Goal: Task Accomplishment & Management: Contribute content

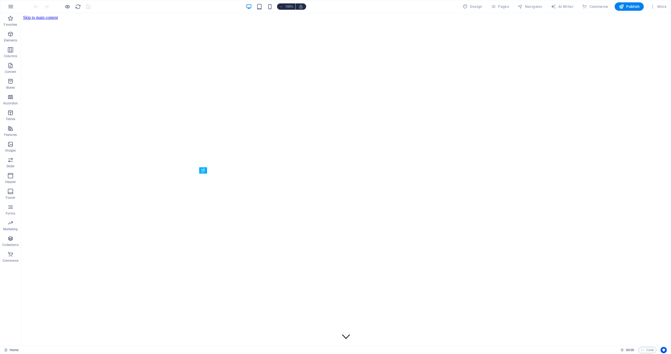
scroll to position [460, 0]
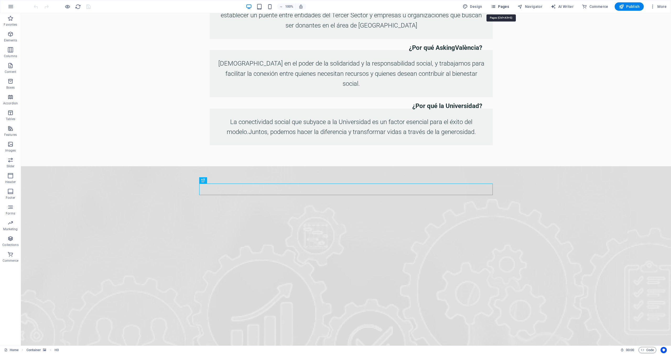
click at [509, 6] on span "Pages" at bounding box center [500, 6] width 18 height 5
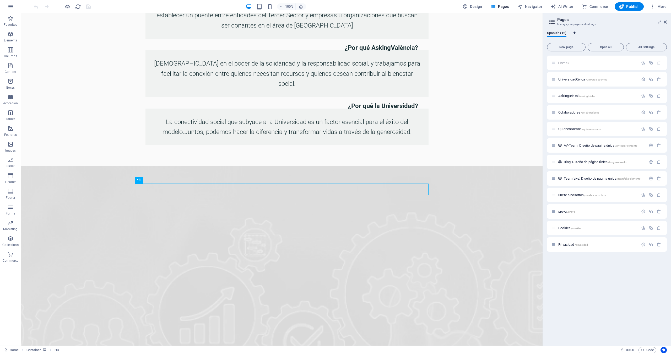
click at [575, 33] on icon "Language Tabs" at bounding box center [574, 32] width 2 height 3
select select "148"
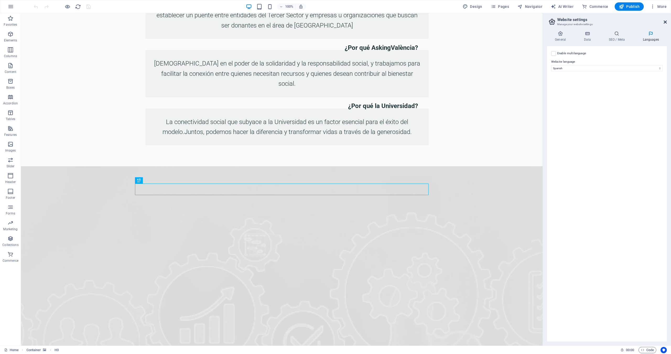
click at [665, 22] on icon at bounding box center [664, 22] width 3 height 4
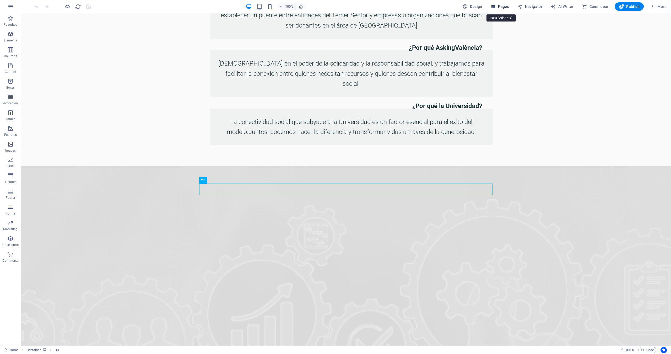
click at [507, 6] on span "Pages" at bounding box center [500, 6] width 18 height 5
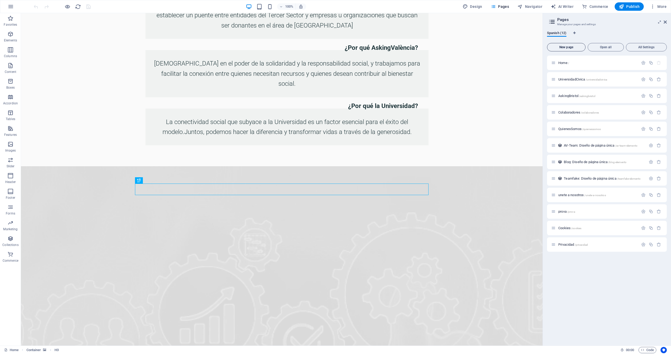
click at [567, 46] on span "New page" at bounding box center [566, 47] width 34 height 3
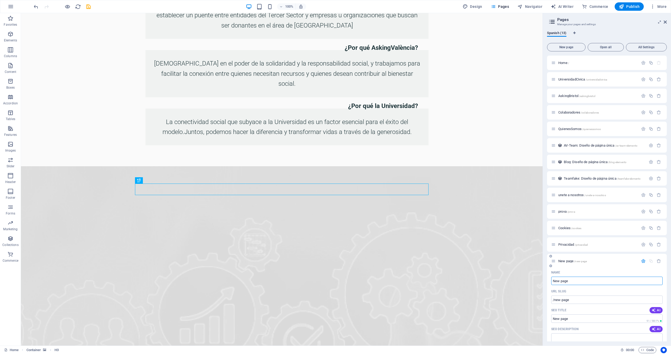
drag, startPoint x: 572, startPoint y: 280, endPoint x: 552, endPoint y: 281, distance: 19.9
click at [552, 281] on input "New page" at bounding box center [606, 280] width 111 height 8
type input "G"
type input "/g"
type input "/"
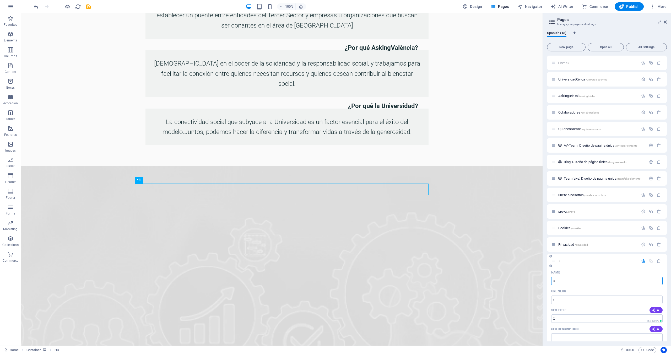
type input "C"
type input "/c"
type input "C"
type input "GEneració"
type input "/generacio"
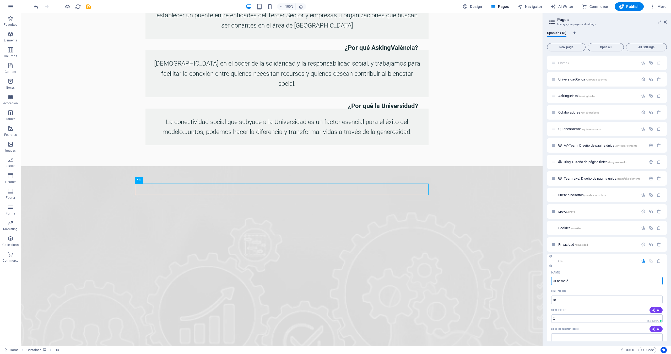
type input "GEneració"
type input "G"
type input "/"
type input "Activa"
type input "/activa"
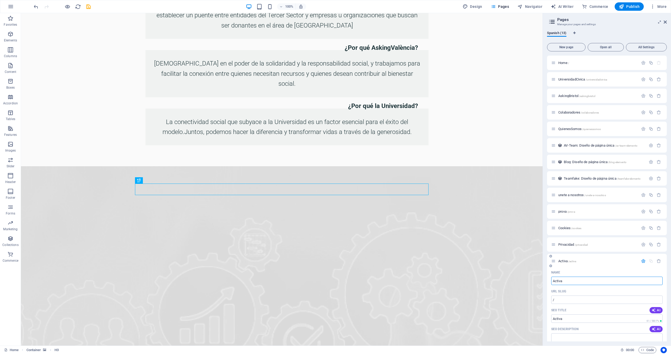
type input "Activa"
type input "Activar subtítulos y traducción"
type input "/activar-subtitulos-y-traduccion"
type input "Activar subtítulos y traducción"
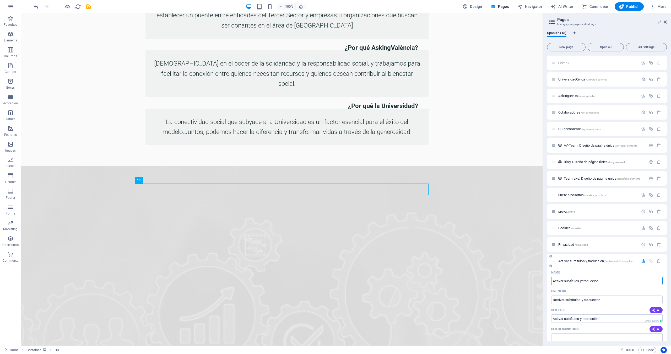
type input "Activar subtítulos y traducción"
click at [588, 260] on span "Activar subtítulos y traducción /activar-subtitulos-y-traduccion" at bounding box center [599, 261] width 83 height 4
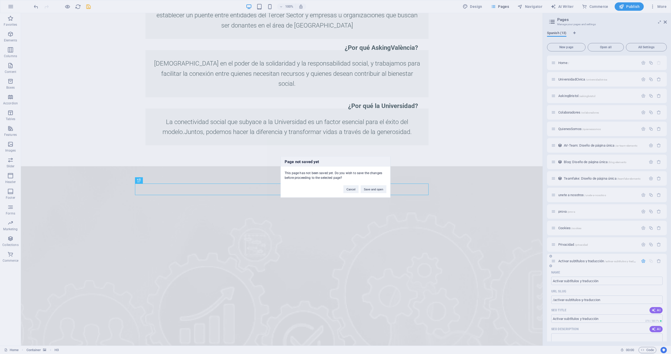
click at [588, 260] on div "Page not saved yet This page has not been saved yet. Do you wish to save the ch…" at bounding box center [335, 177] width 671 height 354
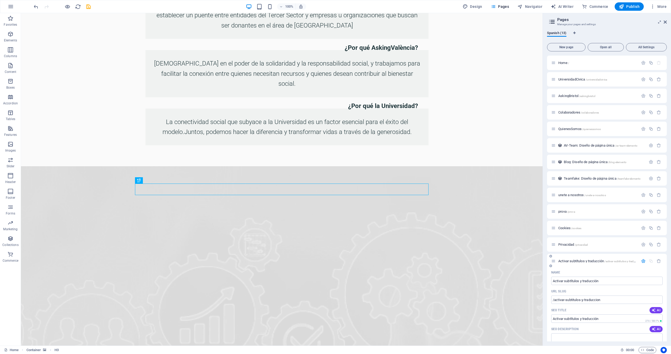
click at [588, 260] on span "Activar subtítulos y traducción /activar-subtitulos-y-traduccion" at bounding box center [599, 261] width 83 height 4
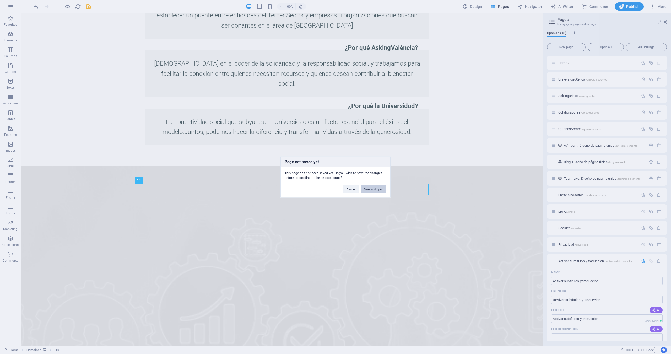
click at [373, 191] on button "Save and open" at bounding box center [374, 189] width 26 height 8
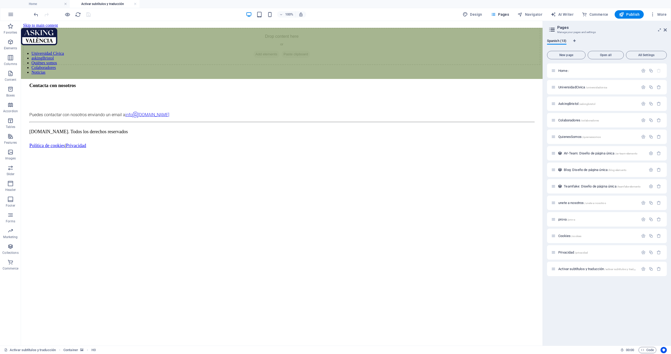
scroll to position [0, 0]
click at [268, 58] on span "Add elements" at bounding box center [266, 54] width 26 height 7
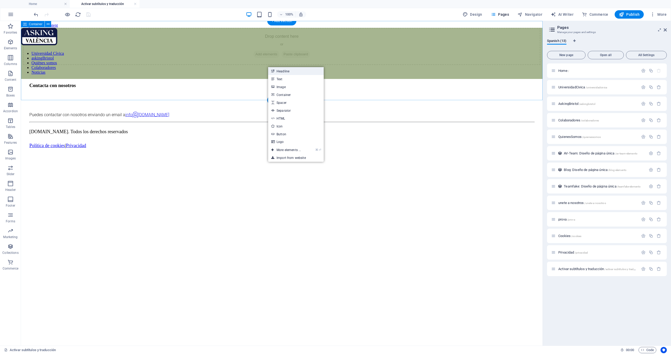
click at [280, 71] on link "Headline" at bounding box center [296, 71] width 56 height 8
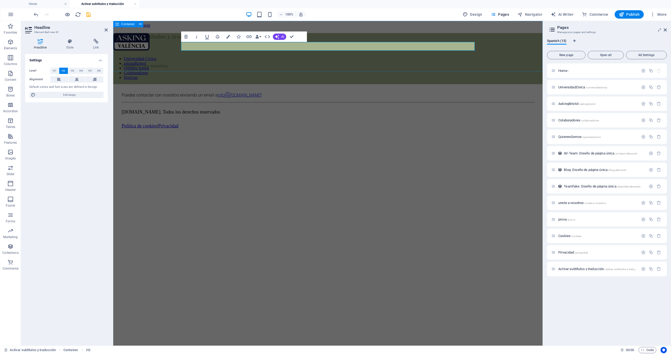
click at [319, 40] on div "​Generar subtítulos y traducción en los vídeos" at bounding box center [327, 36] width 425 height 7
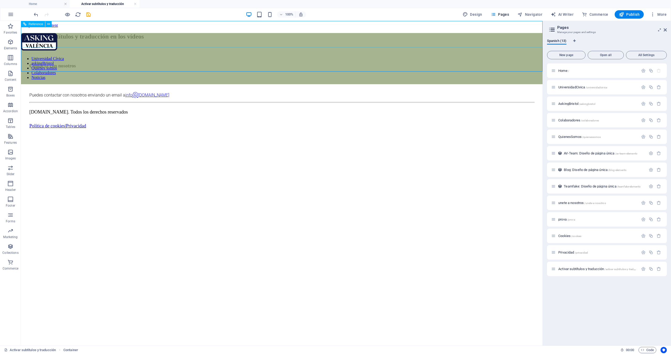
click at [303, 46] on div "Universidad Cívica askingBristol Quiénes somos Colaboradores Noticias" at bounding box center [281, 58] width 521 height 51
click at [264, 42] on div "Universidad Cívica askingBristol Quiénes somos Colaboradores Noticias" at bounding box center [281, 58] width 521 height 51
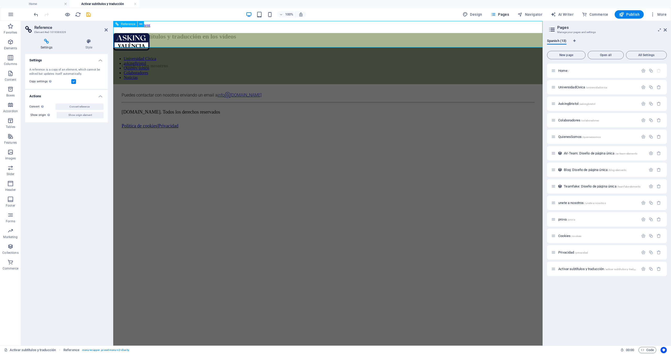
click at [289, 47] on div "Universidad Cívica askingBristol Quiénes somos Colaboradores Noticias" at bounding box center [327, 58] width 429 height 51
drag, startPoint x: 183, startPoint y: 51, endPoint x: 276, endPoint y: 51, distance: 92.8
click at [276, 40] on div "Generar subtítulos y traducción en los vídeos" at bounding box center [327, 36] width 425 height 7
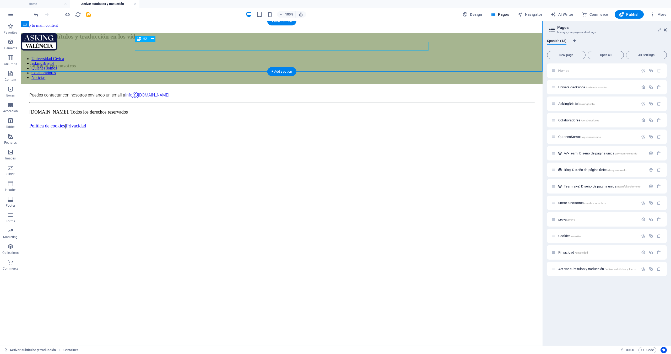
click at [303, 40] on div "Generar subtítulos y traducción en los vídeos" at bounding box center [281, 36] width 517 height 7
click at [154, 37] on icon at bounding box center [152, 39] width 3 height 6
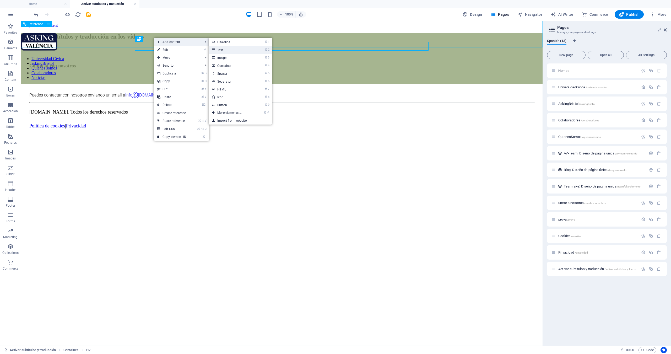
click at [224, 50] on link "⌘ 2 Text" at bounding box center [230, 50] width 43 height 8
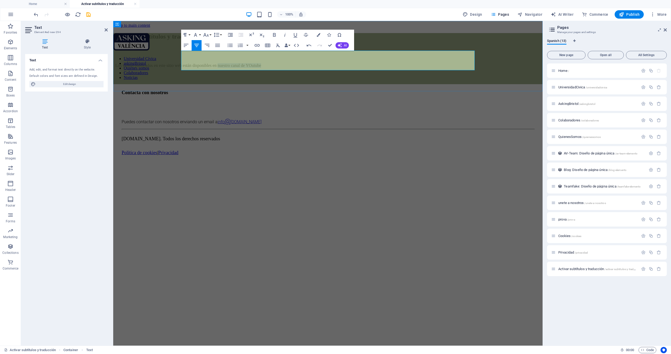
drag, startPoint x: 409, startPoint y: 66, endPoint x: 361, endPoint y: 67, distance: 47.7
click at [361, 67] on p "Los vídeos publicados en este sitio web están disponibles en nuestro canal de Y…" at bounding box center [327, 65] width 425 height 5
click at [285, 67] on p "Los vídeos publicados en este sitio web están disponibles en YouTube" at bounding box center [327, 65] width 425 height 5
click at [424, 66] on p "Los vídeos del evento de presentación publicados en este sitio web están dispon…" at bounding box center [327, 65] width 425 height 5
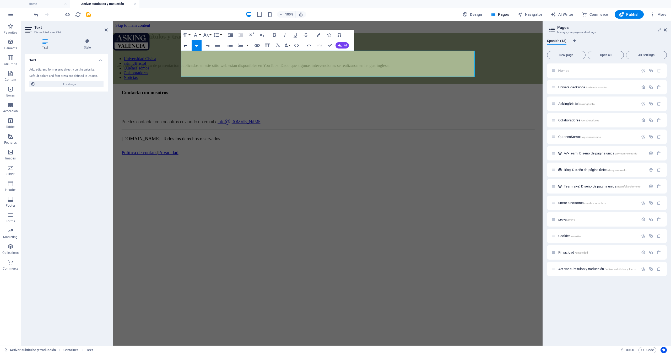
click at [185, 43] on icon "button" at bounding box center [186, 45] width 6 height 6
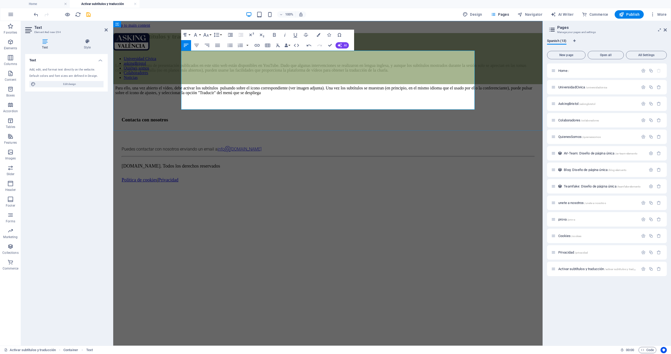
click at [448, 95] on p "Para ello, una vez abierto el vídeo, debe activar los subtítulos pulsando sobre…" at bounding box center [327, 90] width 425 height 9
click at [267, 95] on p "Para ello, una vez abierto el vídeo, debe activar los subtítulos pulsando sobre…" at bounding box center [327, 90] width 425 height 9
click at [351, 95] on p "Para ello, una vez abierto el vídeo, debe activar los subtítulos pulsando sobre…" at bounding box center [327, 90] width 425 height 9
click at [359, 95] on p "Para ello, una vez abierto el vídeo, debe activar los subtítulos pulsando sobre…" at bounding box center [327, 90] width 425 height 9
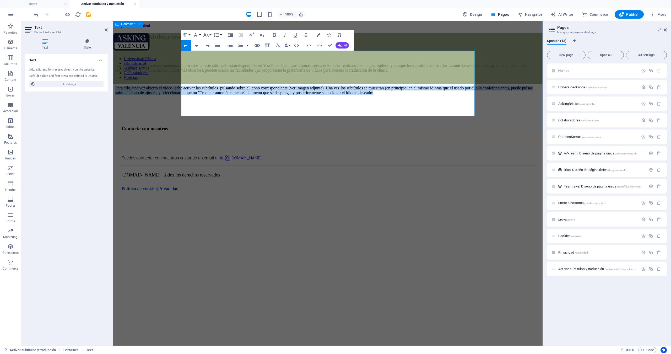
drag, startPoint x: 363, startPoint y: 107, endPoint x: 177, endPoint y: 92, distance: 186.1
click at [177, 92] on div "Generar subtítulos y traducción en los vídeos Los vídeos del evento de presenta…" at bounding box center [327, 68] width 425 height 71
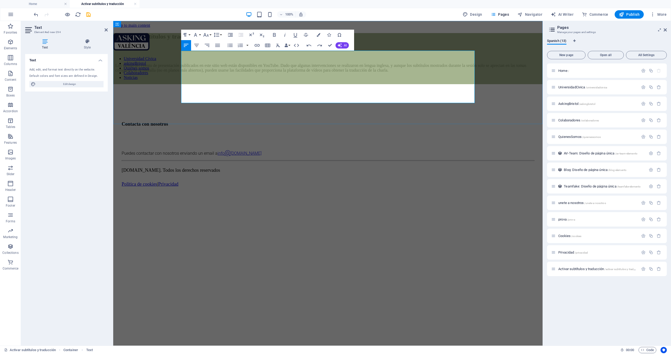
click at [286, 81] on p at bounding box center [327, 79] width 425 height 5
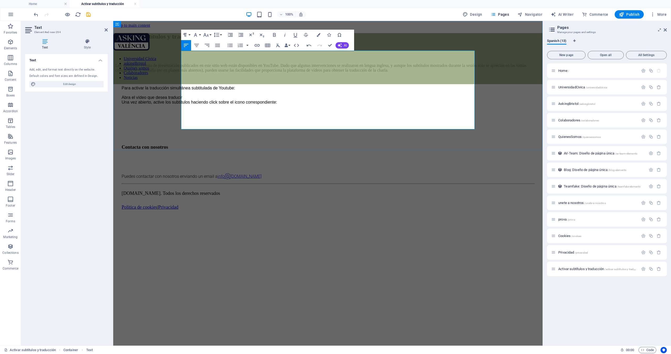
click at [188, 100] on p "Abra el vídeo que desea traducir" at bounding box center [331, 97] width 419 height 5
drag, startPoint x: 188, startPoint y: 106, endPoint x: 351, endPoint y: 113, distance: 162.9
click at [352, 113] on div "Los vídeos del evento de presentación publicados en este sitio web están dispon…" at bounding box center [327, 83] width 425 height 77
click at [239, 45] on icon "button" at bounding box center [240, 45] width 6 height 6
click at [358, 123] on p at bounding box center [327, 124] width 425 height 5
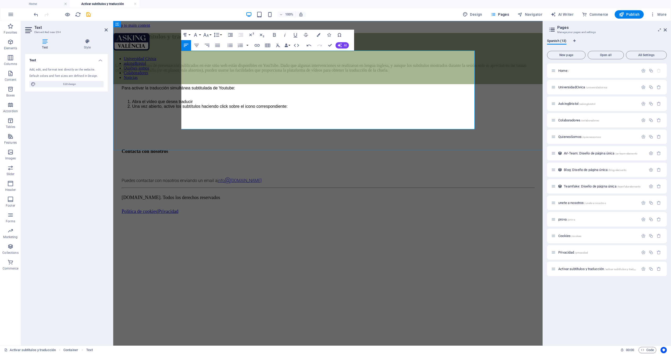
click at [358, 109] on li "Una vez abierto, active los subtítulos haciendo click sobre el icono correspond…" at bounding box center [336, 106] width 408 height 5
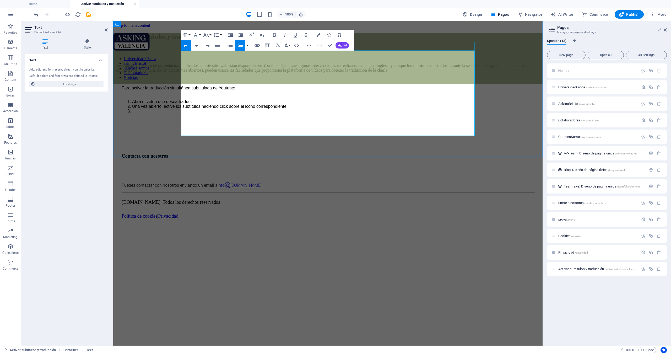
click at [238, 45] on icon "button" at bounding box center [240, 45] width 6 height 6
click at [240, 45] on icon "button" at bounding box center [240, 45] width 6 height 6
click at [240, 44] on icon "button" at bounding box center [240, 45] width 6 height 6
click at [241, 45] on icon "button" at bounding box center [240, 45] width 5 height 4
click at [232, 46] on icon "button" at bounding box center [230, 45] width 6 height 6
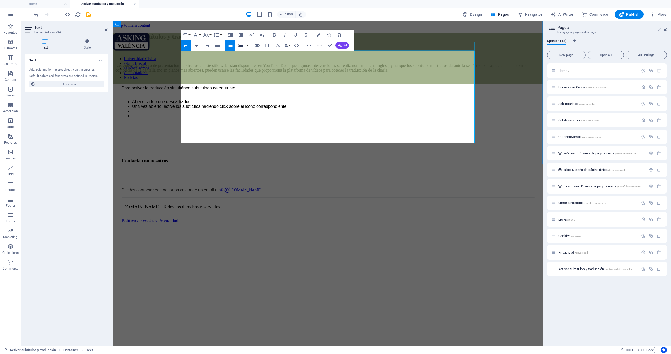
click at [238, 43] on icon "button" at bounding box center [240, 45] width 6 height 6
click at [233, 46] on icon "button" at bounding box center [230, 45] width 6 height 6
click at [229, 46] on icon "button" at bounding box center [230, 45] width 6 height 6
click at [248, 45] on button "button" at bounding box center [247, 45] width 4 height 10
click at [230, 45] on icon "button" at bounding box center [230, 45] width 5 height 3
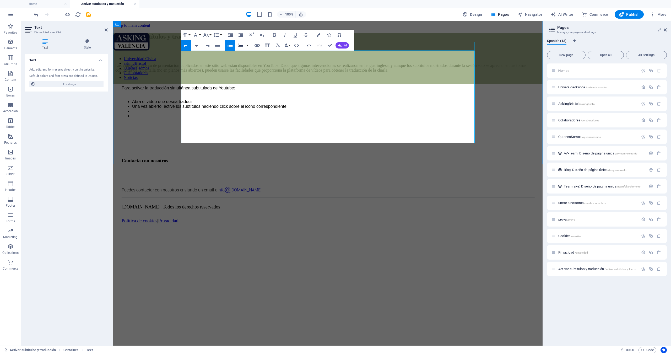
click at [238, 44] on icon "button" at bounding box center [240, 45] width 5 height 4
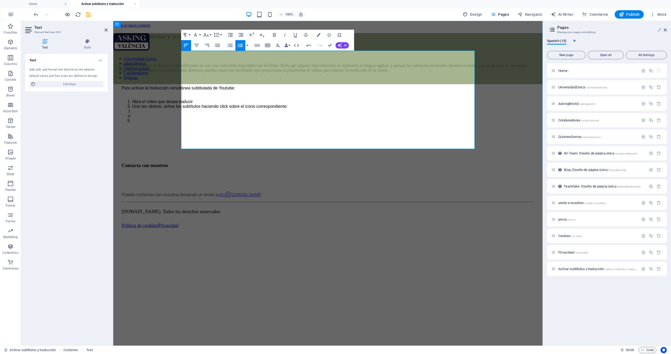
drag, startPoint x: 336, startPoint y: 125, endPoint x: 329, endPoint y: 120, distance: 8.7
click at [329, 120] on ol "Abra el vídeo que desea traducir Una vez abierto, active los subtítulos haciend…" at bounding box center [331, 111] width 419 height 24
click at [350, 109] on li "Una vez abierto, active los subtítulos haciendo click sobre el icono correspond…" at bounding box center [336, 106] width 408 height 5
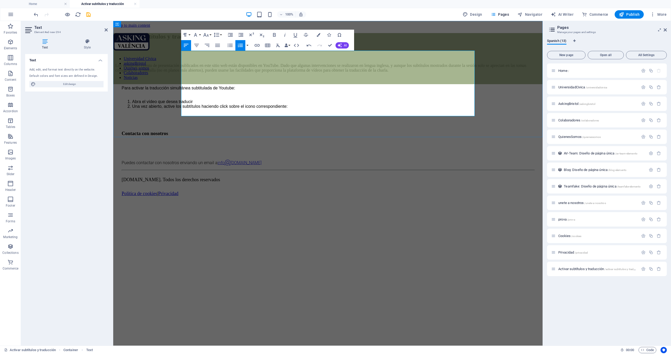
click at [405, 95] on p at bounding box center [327, 92] width 425 height 5
click at [347, 109] on div "Generar subtítulos y traducción en los vídeos Los vídeos del evento de presenta…" at bounding box center [327, 71] width 425 height 76
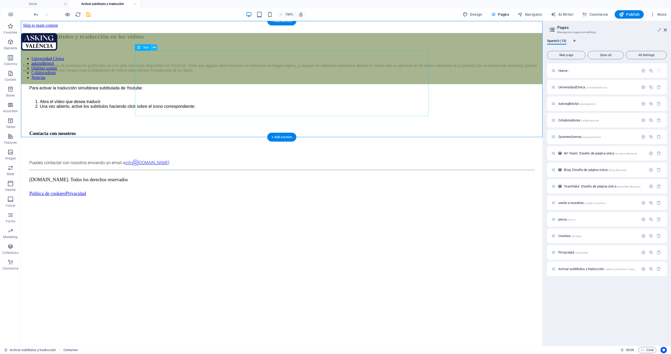
click at [154, 47] on icon at bounding box center [154, 48] width 3 height 6
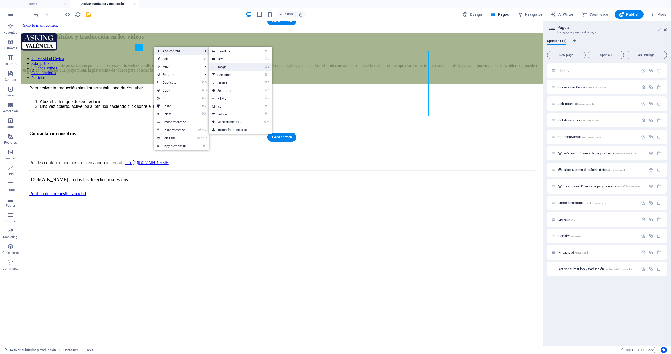
click at [226, 68] on link "⌘ 3 Image" at bounding box center [230, 67] width 43 height 8
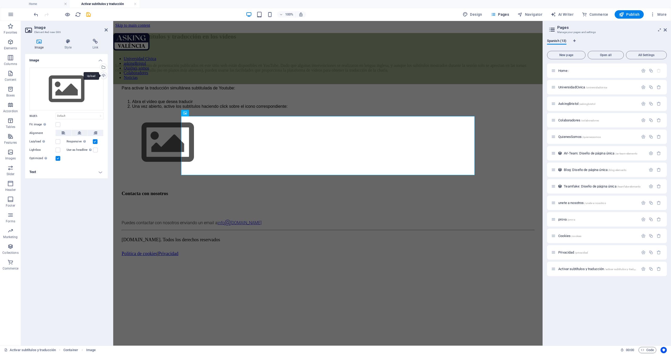
click at [103, 75] on div "Upload" at bounding box center [103, 76] width 8 height 8
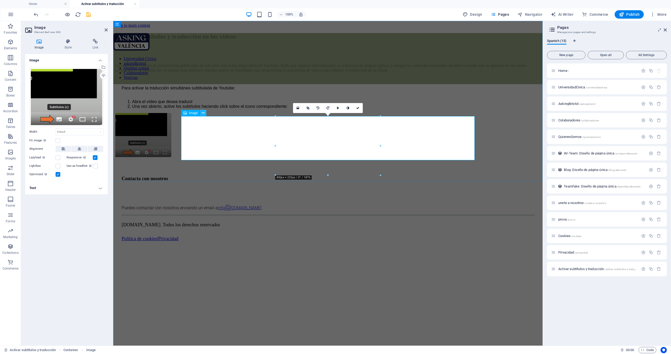
click at [203, 112] on icon at bounding box center [203, 113] width 3 height 6
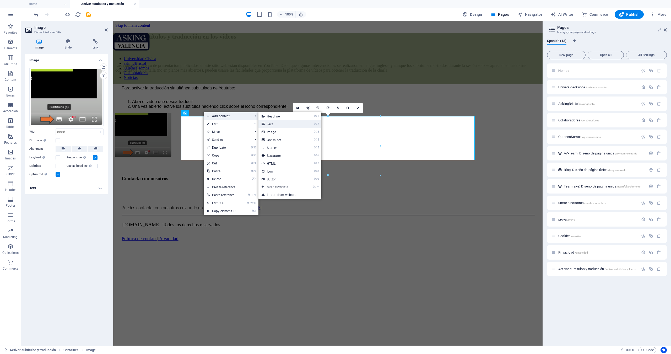
click at [283, 123] on link "⌘ 2 Text" at bounding box center [279, 124] width 43 height 8
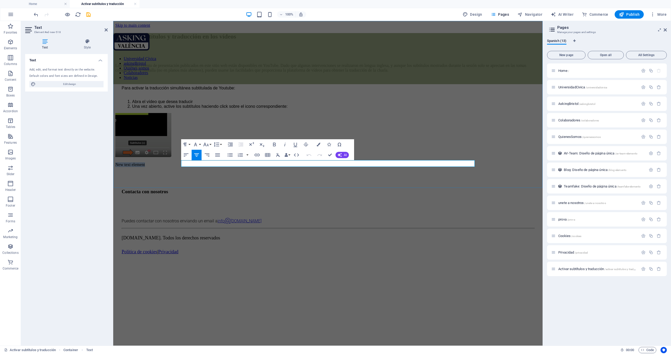
click at [266, 163] on p "New text element" at bounding box center [327, 164] width 425 height 5
click at [336, 164] on p "New text element" at bounding box center [327, 164] width 425 height 5
click at [335, 163] on p "New text element" at bounding box center [327, 164] width 425 height 5
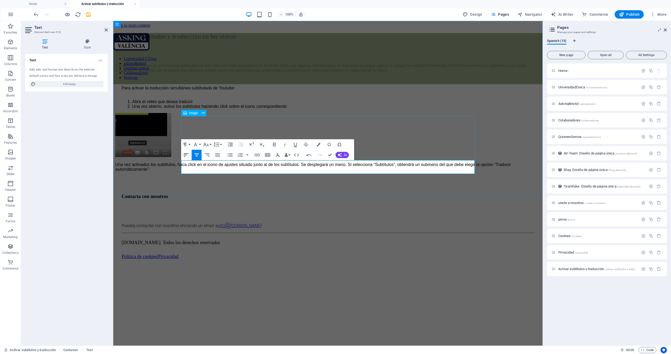
click at [187, 156] on icon "button" at bounding box center [186, 155] width 6 height 6
click at [343, 170] on p "Una vez activados los subtítulos, haca click en el icono de ajustes situado jun…" at bounding box center [327, 166] width 425 height 9
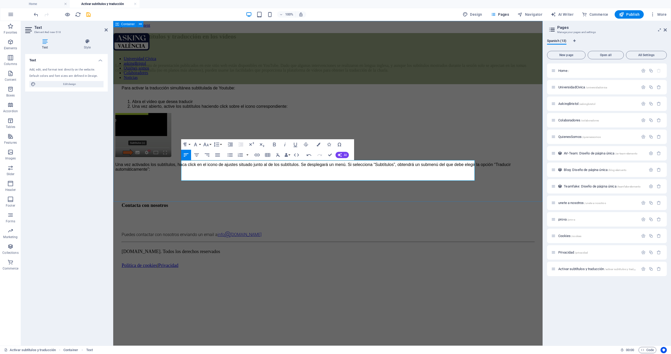
click at [190, 181] on div "Generar subtítulos y traducción en los vídeos Los vídeos del evento de presenta…" at bounding box center [327, 107] width 425 height 148
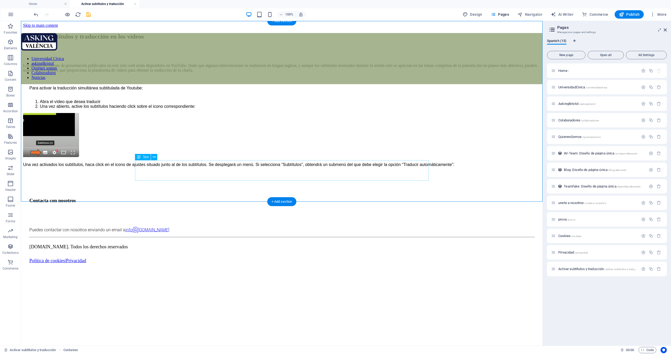
click at [202, 172] on div "Una vez activados los subtítulos, haca click en el icono de ajustes situado jun…" at bounding box center [281, 169] width 517 height 14
click at [154, 157] on icon at bounding box center [154, 157] width 3 height 6
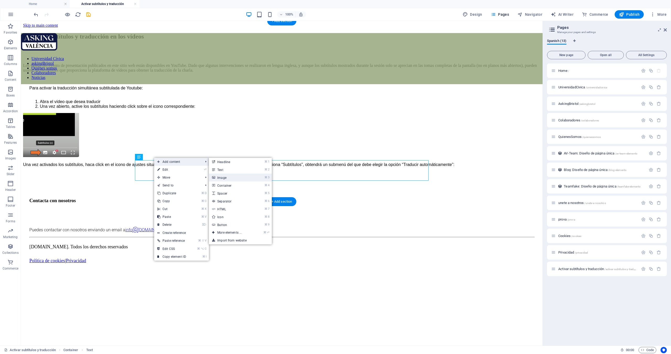
click at [230, 176] on link "⌘ 3 Image" at bounding box center [230, 177] width 43 height 8
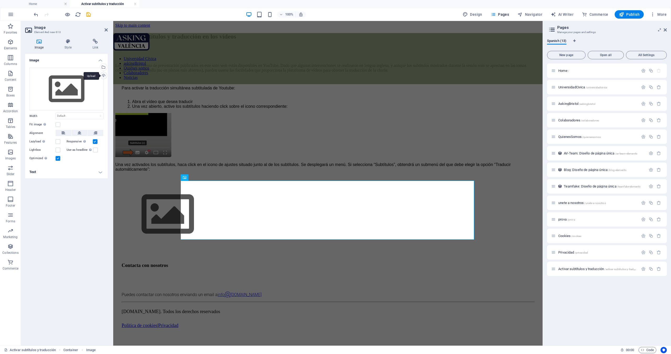
click at [104, 76] on div "Upload" at bounding box center [103, 76] width 8 height 8
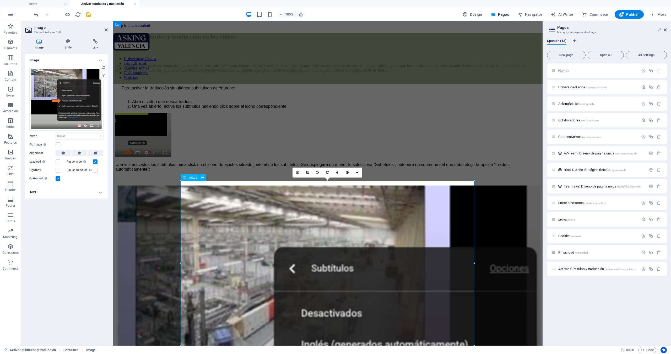
click at [203, 178] on icon at bounding box center [202, 178] width 3 height 6
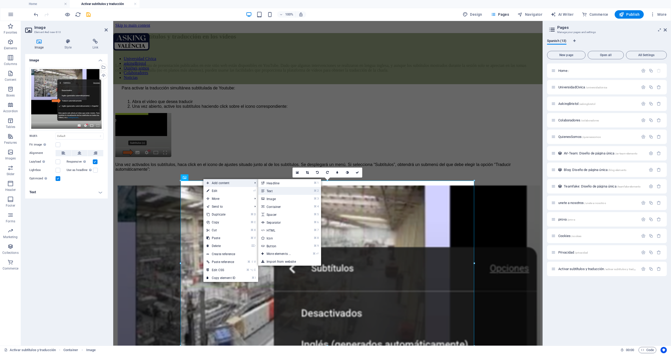
click at [271, 189] on link "⌘ 2 Text" at bounding box center [279, 191] width 43 height 8
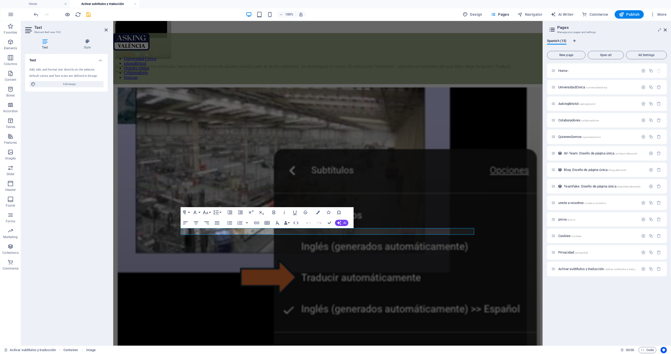
scroll to position [200, 0]
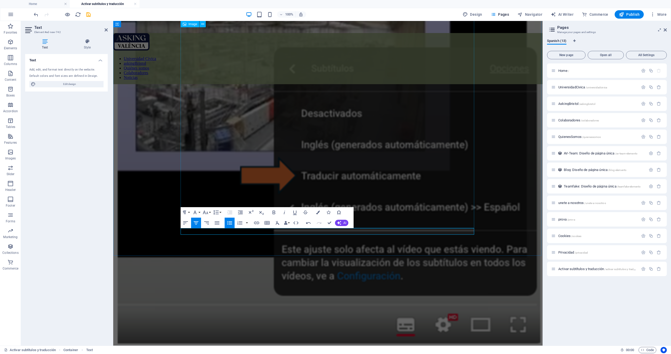
click at [229, 224] on icon "button" at bounding box center [229, 223] width 6 height 6
click at [183, 222] on icon "button" at bounding box center [185, 223] width 6 height 6
click at [182, 352] on p "Al seleccionarla, obtendrá la lista de idiomas a los que puede traducir. Escoja…" at bounding box center [327, 354] width 425 height 5
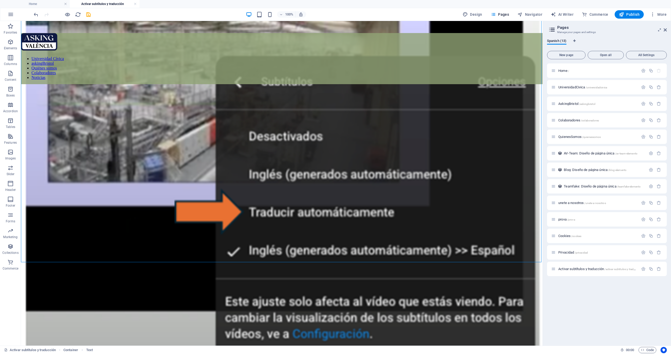
drag, startPoint x: 397, startPoint y: 221, endPoint x: 491, endPoint y: 221, distance: 93.8
click at [491, 221] on div "Generar subtítulos y traducción en los vídeos Los vídeos del evento de presenta…" at bounding box center [281, 135] width 517 height 605
click at [349, 90] on figure at bounding box center [281, 200] width 517 height 440
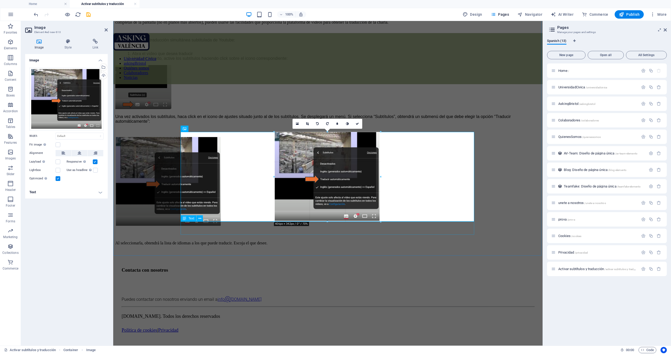
drag, startPoint x: 181, startPoint y: 228, endPoint x: 507, endPoint y: 69, distance: 363.2
type input "404"
select select "px"
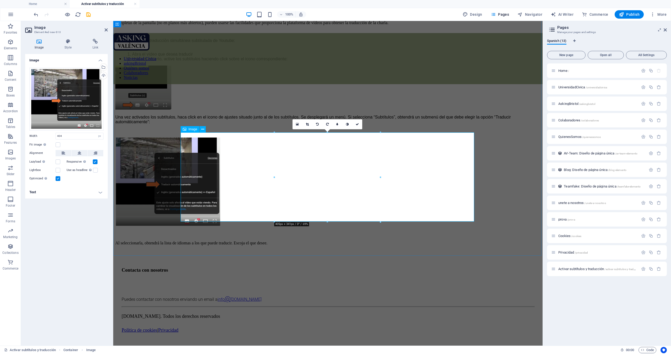
scroll to position [48, 0]
click at [336, 85] on figure at bounding box center [327, 88] width 425 height 45
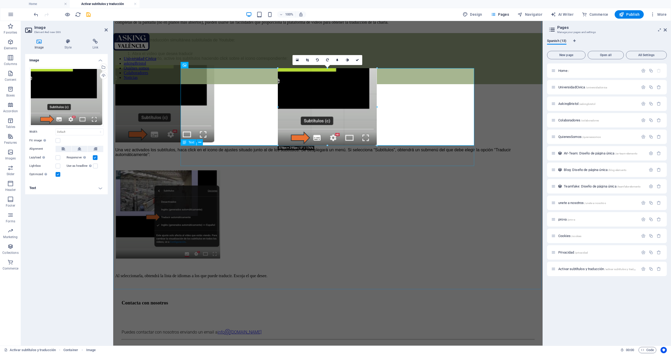
drag, startPoint x: 299, startPoint y: 111, endPoint x: 258, endPoint y: 143, distance: 51.8
type input "379"
select select "px"
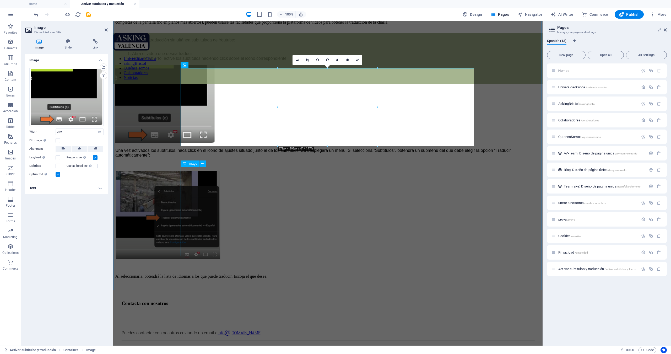
click at [465, 202] on figure at bounding box center [327, 216] width 425 height 90
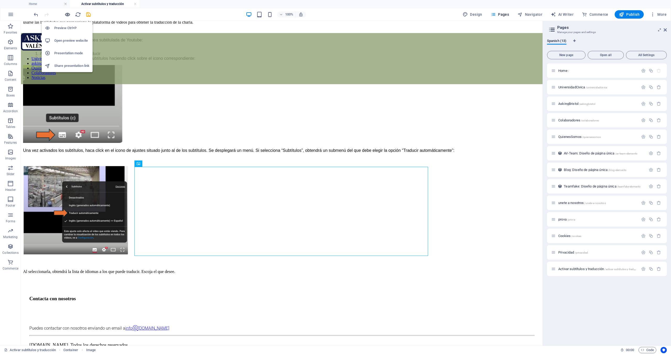
click at [67, 14] on icon "button" at bounding box center [67, 15] width 6 height 6
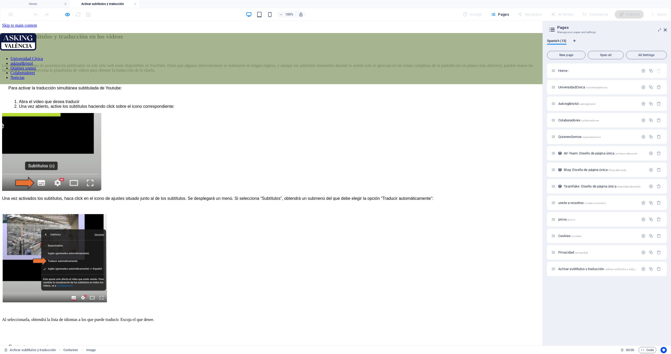
scroll to position [0, 0]
click at [108, 248] on img at bounding box center [55, 258] width 106 height 89
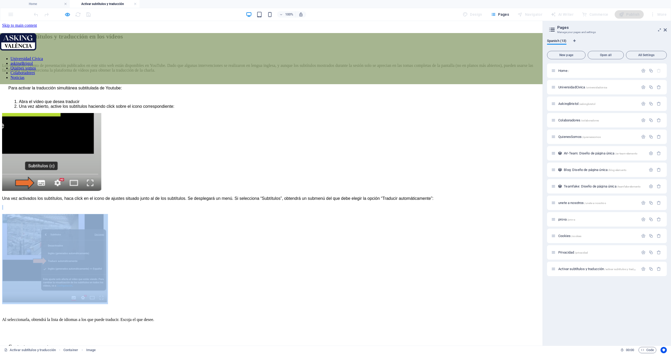
click at [108, 248] on img at bounding box center [55, 258] width 106 height 89
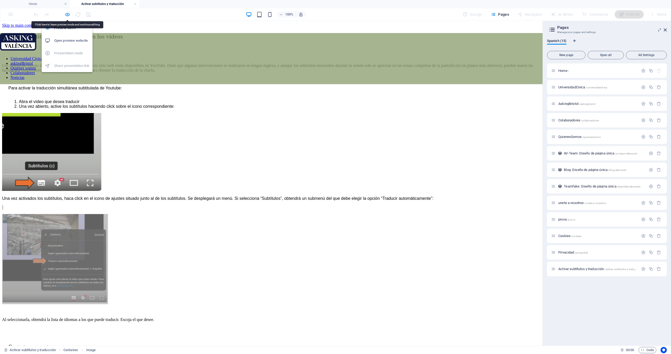
click at [68, 15] on icon "button" at bounding box center [67, 15] width 6 height 6
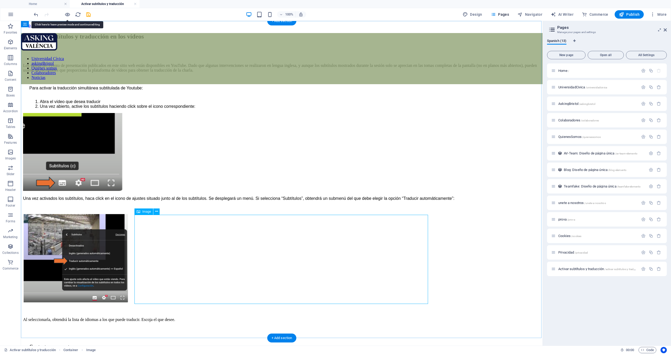
click at [239, 269] on figure at bounding box center [281, 259] width 517 height 90
select select "px"
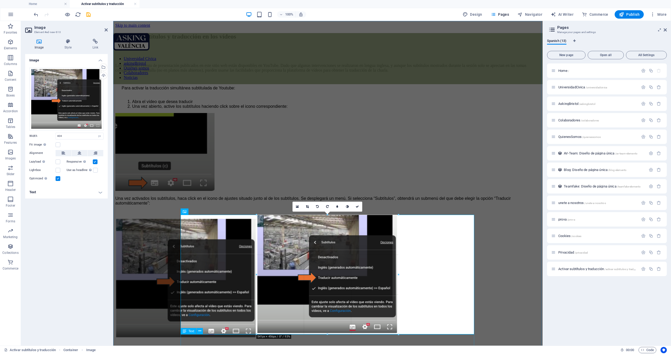
drag, startPoint x: 380, startPoint y: 304, endPoint x: 418, endPoint y: 329, distance: 45.1
type input "541"
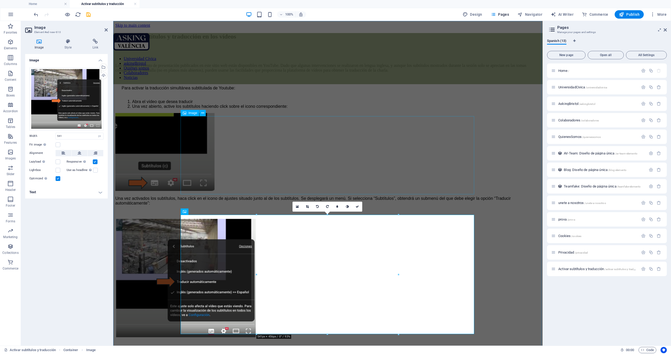
click at [329, 166] on figure at bounding box center [327, 152] width 425 height 79
select select "px"
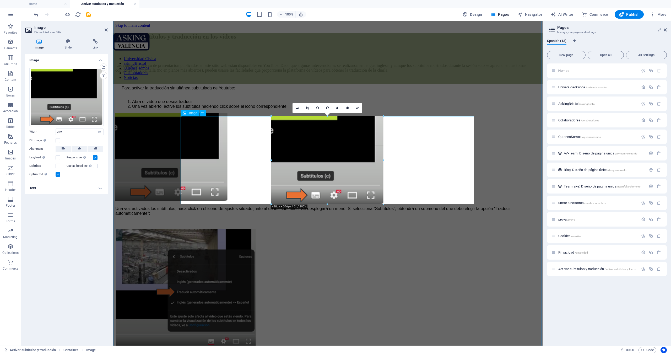
drag, startPoint x: 277, startPoint y: 194, endPoint x: 247, endPoint y: 222, distance: 41.1
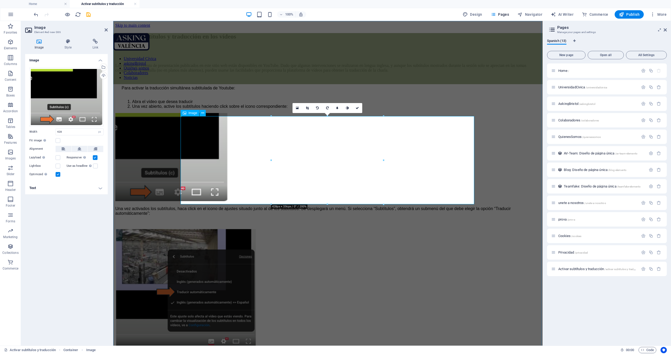
type input "428"
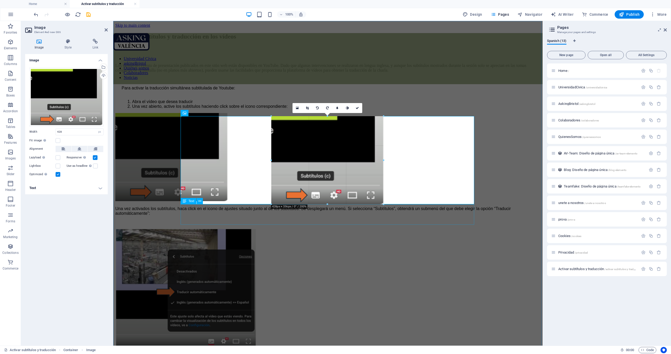
drag, startPoint x: 271, startPoint y: 204, endPoint x: 253, endPoint y: 217, distance: 22.5
click at [253, 217] on div "Drag here to replace the existing content. Press “Ctrl” if you want to create a…" at bounding box center [327, 183] width 429 height 324
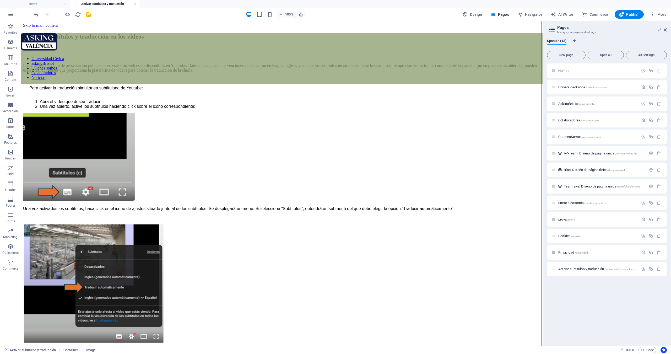
click at [486, 242] on div "Generar subtítulos y traducción en los vídeos Los vídeos del evento de presenta…" at bounding box center [281, 197] width 517 height 329
click at [433, 165] on div "Generar subtítulos y traducción en los vídeos Los vídeos del evento de presenta…" at bounding box center [281, 197] width 517 height 329
click at [144, 91] on div "Los vídeos del evento de presentación publicados en este sitio web están dispon…" at bounding box center [281, 76] width 517 height 63
click at [147, 81] on div "Los vídeos del evento de presentación publicados en este sitio web están dispon…" at bounding box center [281, 76] width 517 height 63
click at [148, 80] on div "Los vídeos del evento de presentación publicados en este sitio web están dispon…" at bounding box center [281, 76] width 517 height 63
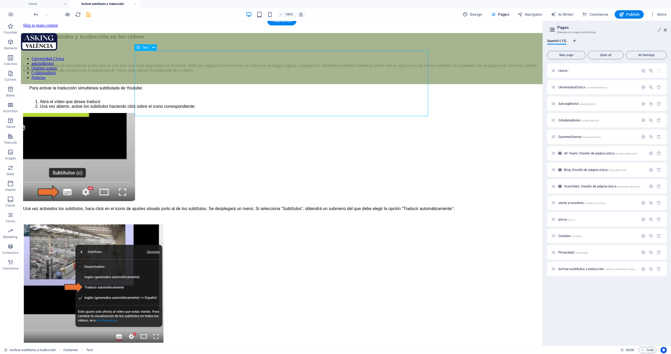
click at [148, 80] on div "Los vídeos del evento de presentación publicados en este sitio web están dispon…" at bounding box center [281, 76] width 517 height 63
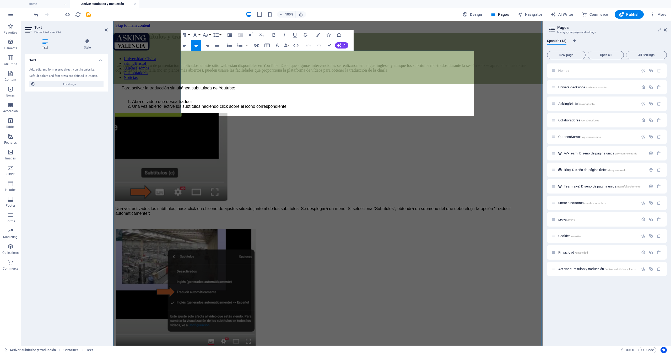
click at [205, 90] on p "Para activar la traducción simultánea subtitulada de Youtube:" at bounding box center [331, 88] width 419 height 5
click at [208, 73] on p "Los vídeos del evento de presentación publicados en este sitio web están dispon…" at bounding box center [327, 67] width 425 height 9
click at [209, 90] on p "Para activar la traducción simultánea subtitulada de Youtube:" at bounding box center [331, 88] width 419 height 5
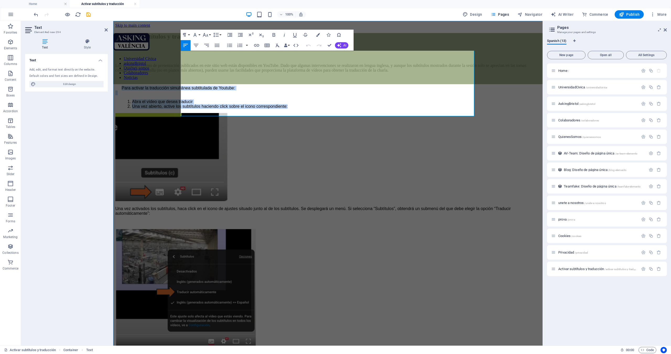
drag, startPoint x: 184, startPoint y: 91, endPoint x: 327, endPoint y: 89, distance: 143.4
click at [351, 109] on div "Los vídeos del evento de presentación publicados en este sitio web están dispon…" at bounding box center [327, 76] width 425 height 63
click at [240, 35] on icon "button" at bounding box center [240, 35] width 5 height 4
click at [222, 65] on p "Los vídeos del evento de presentación publicados en este sitio web están dispon…" at bounding box center [327, 67] width 425 height 9
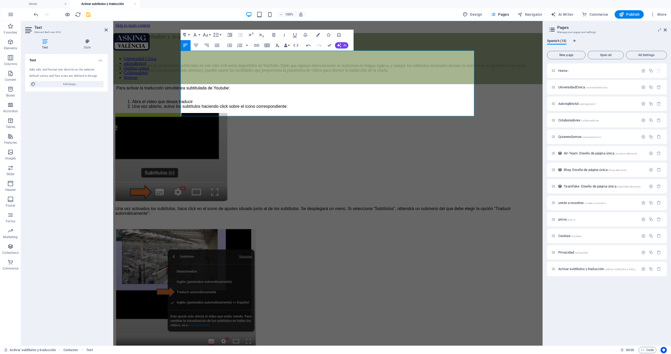
click at [222, 65] on p "Los vídeos del evento de presentación publicados en este sitio web están dispon…" at bounding box center [327, 67] width 425 height 9
click at [444, 161] on figure at bounding box center [327, 157] width 425 height 89
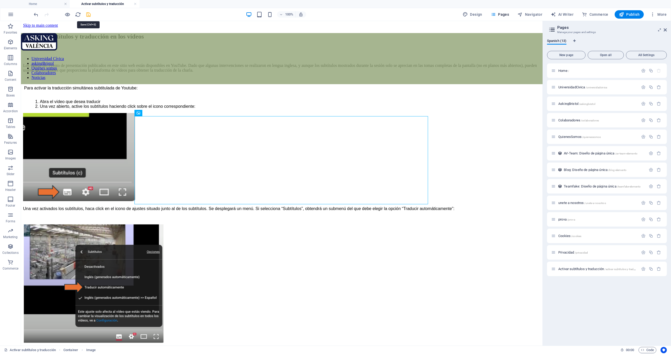
click at [88, 13] on icon "save" at bounding box center [88, 15] width 6 height 6
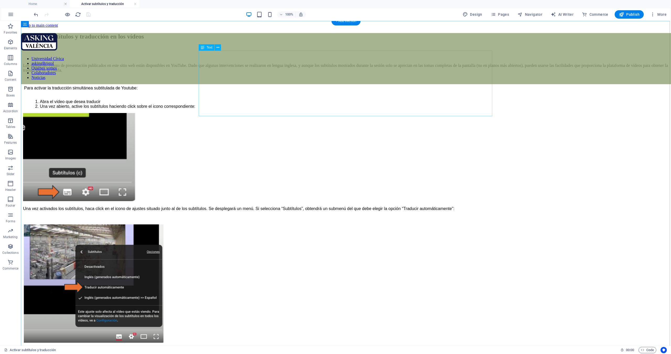
click at [217, 75] on div "Los vídeos del evento de presentación publicados en este sitio web están dispon…" at bounding box center [346, 76] width 646 height 63
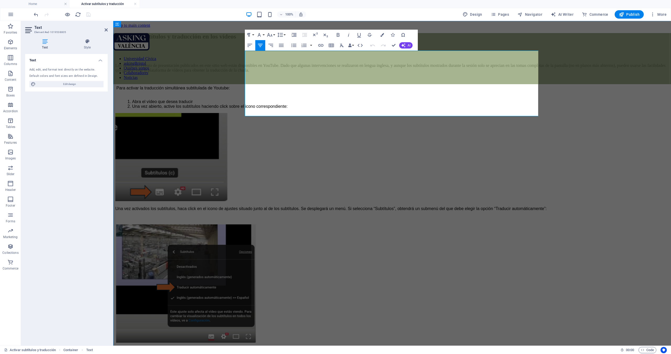
click at [253, 68] on p "Los vídeos del evento de presentación publicados en este sitio web están dispon…" at bounding box center [391, 67] width 553 height 9
click at [89, 42] on icon at bounding box center [87, 41] width 41 height 5
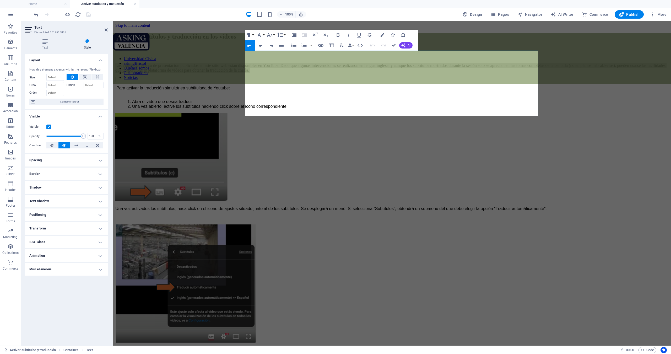
click at [88, 45] on h4 "Style" at bounding box center [87, 44] width 41 height 11
click at [49, 44] on icon at bounding box center [45, 41] width 40 height 5
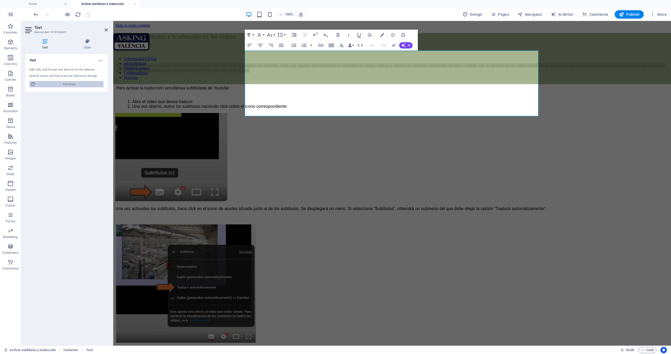
click at [64, 85] on span "Edit design" at bounding box center [69, 84] width 65 height 6
select select "px"
select select "400"
select select "px"
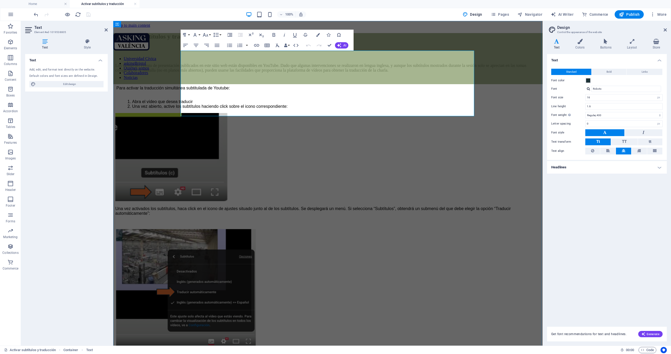
click at [265, 90] on p "Para activar la traducción simultánea subtitulada de Youtube:" at bounding box center [328, 88] width 424 height 5
click at [271, 72] on p "Los vídeos del evento de presentación publicados en este sitio web están dispon…" at bounding box center [327, 67] width 425 height 9
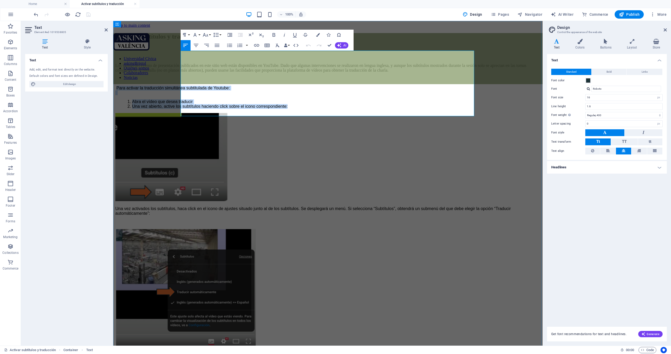
drag, startPoint x: 183, startPoint y: 93, endPoint x: 351, endPoint y: 112, distance: 169.8
click at [353, 109] on div "Los vídeos del evento de presentación publicados en este sitio web están dispon…" at bounding box center [327, 76] width 425 height 63
click at [275, 34] on icon "button" at bounding box center [274, 35] width 6 height 6
click at [377, 73] on p "Los vídeos del evento de presentación publicados en este sitio web están dispon…" at bounding box center [327, 67] width 425 height 9
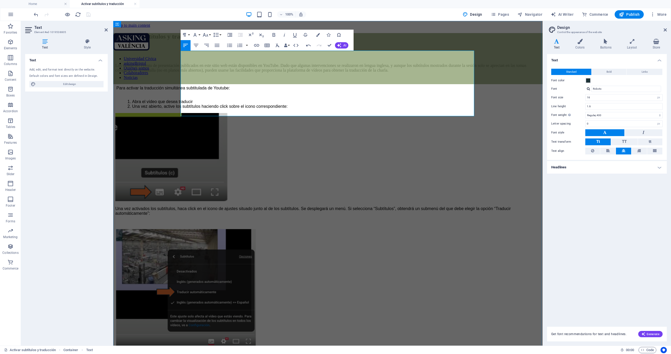
click at [377, 73] on p "Los vídeos del evento de presentación publicados en este sitio web están dispon…" at bounding box center [327, 67] width 425 height 9
click at [381, 73] on p "Los vídeos del evento de presentación publicados en este sitio web están dispon…" at bounding box center [327, 67] width 425 height 9
click at [288, 90] on p "Para activar la traducción simultánea subtitulada de Youtube:" at bounding box center [328, 88] width 424 height 5
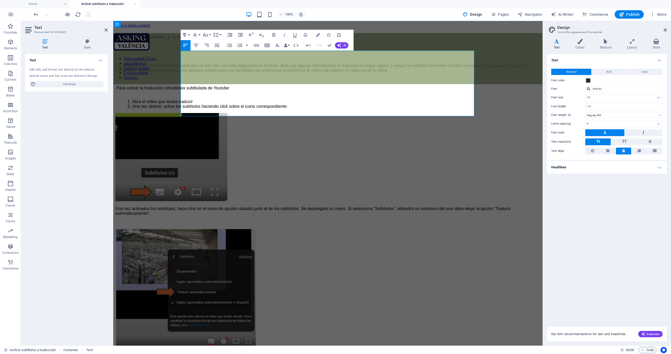
click at [372, 73] on p "Los vídeos del evento de presentación publicados en este sitio web están dispon…" at bounding box center [327, 67] width 425 height 9
click at [377, 73] on p "Los vídeos del evento de presentación publicados en este sitio web están dispon…" at bounding box center [327, 67] width 425 height 9
click at [607, 72] on span "Bold" at bounding box center [608, 72] width 5 height 6
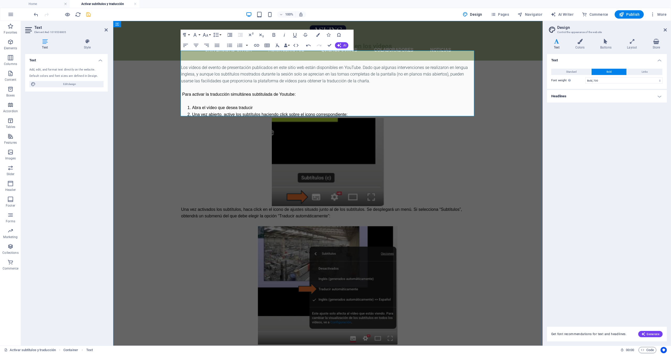
click at [240, 94] on p "Para activar la traducción simultánea subtitulada de Youtube:" at bounding box center [328, 94] width 292 height 7
click at [247, 80] on p "Los vídeos del evento de presentación publicados en este sitio web están dispon…" at bounding box center [327, 74] width 293 height 20
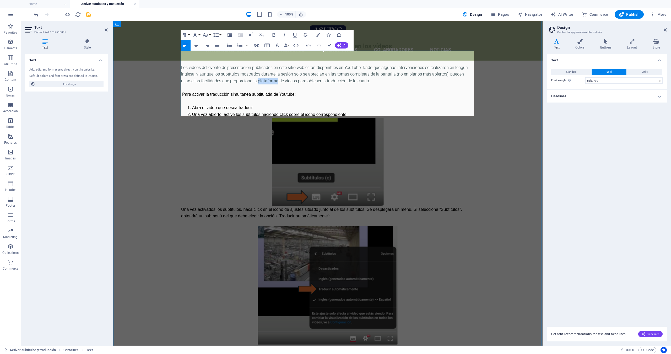
click at [247, 80] on p "Los vídeos del evento de presentación publicados en este sitio web están dispon…" at bounding box center [327, 74] width 293 height 20
click at [633, 46] on h4 "Layout" at bounding box center [632, 44] width 25 height 11
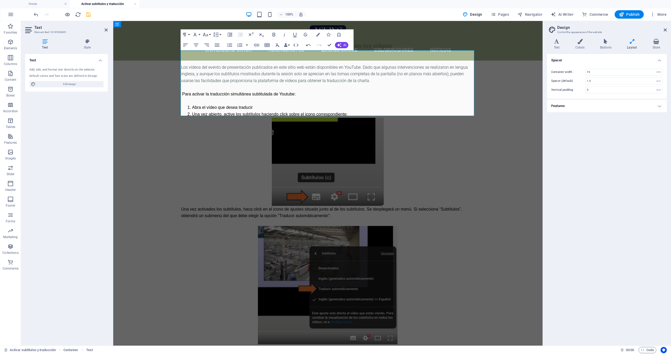
click at [364, 111] on li "Una vez abierto, active los subtítulos haciendo click sobre el icono correspond…" at bounding box center [330, 114] width 287 height 7
click at [488, 117] on div "Generar subtítulos y traducción en los vídeos Los vídeos del evento de presenta…" at bounding box center [327, 200] width 429 height 359
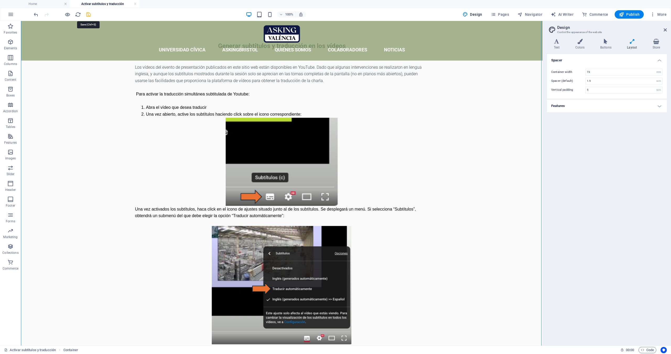
click at [89, 14] on icon "save" at bounding box center [88, 15] width 6 height 6
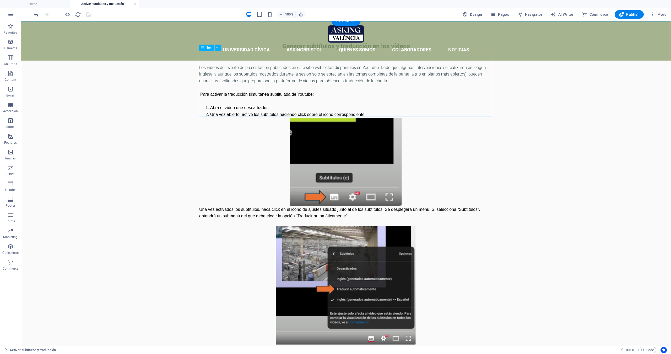
scroll to position [0, 0]
click at [504, 14] on span "Pages" at bounding box center [500, 14] width 18 height 5
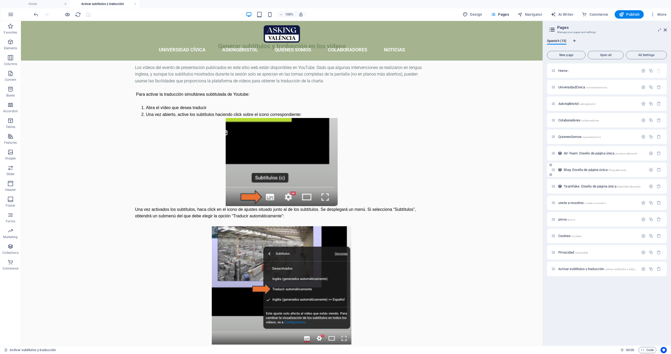
click at [581, 171] on div "Blog: Diseño de página única /blog-elemento" at bounding box center [598, 170] width 95 height 6
click at [581, 169] on span "Blog: Diseño de página única /blog-elemento" at bounding box center [595, 170] width 63 height 4
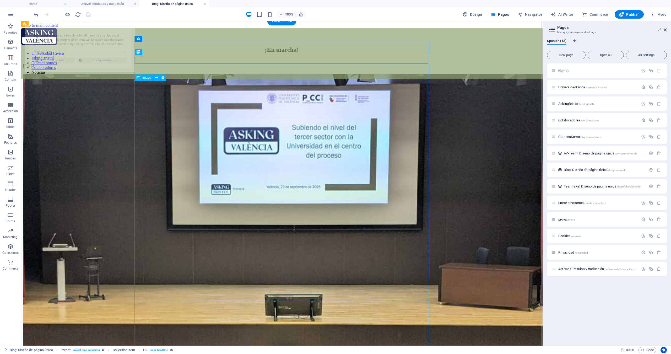
select select "68d2b7048f5b703a020ede82"
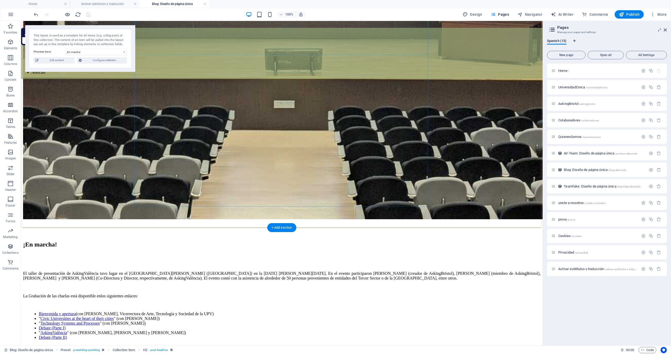
scroll to position [244, 0]
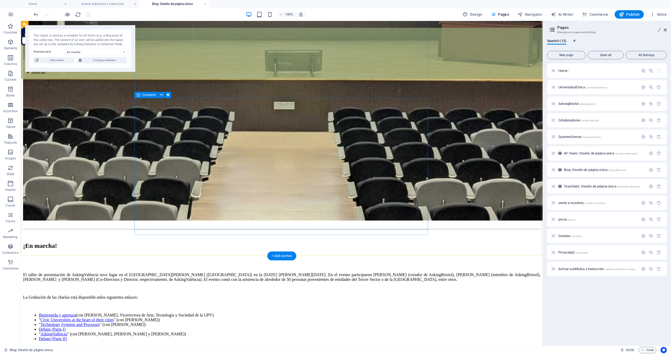
click at [135, 254] on div "El taller de presentación de AskingValència tuvo lugar en el [GEOGRAPHIC_DATA][…" at bounding box center [281, 306] width 517 height 104
click at [138, 254] on div "El taller de presentación de AskingValència tuvo lugar en el [GEOGRAPHIC_DATA][…" at bounding box center [281, 306] width 517 height 104
select select "content"
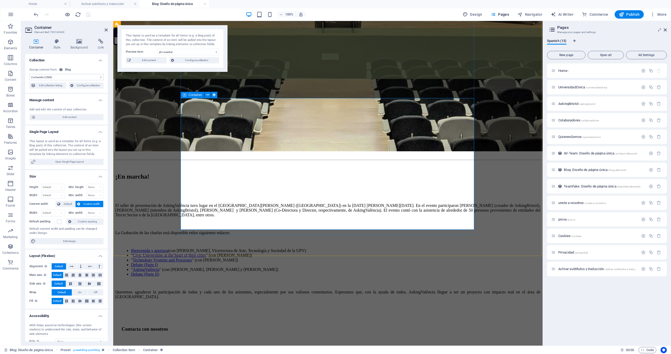
click at [181, 220] on div "El taller de presentación de AskingValència tuvo lugar en el [GEOGRAPHIC_DATA][…" at bounding box center [327, 242] width 425 height 114
click at [148, 57] on span "Edit content" at bounding box center [149, 60] width 32 height 6
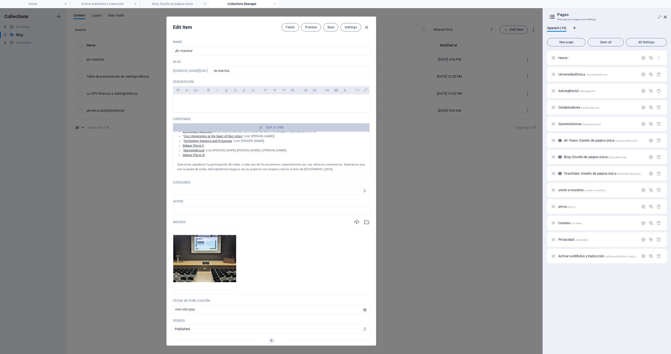
scroll to position [54, 0]
click at [178, 164] on p "Queremos agradecer la participación de todos y cada uno de los asistentes, espe…" at bounding box center [271, 166] width 188 height 9
click at [287, 129] on span "Edit in CMS" at bounding box center [271, 127] width 192 height 4
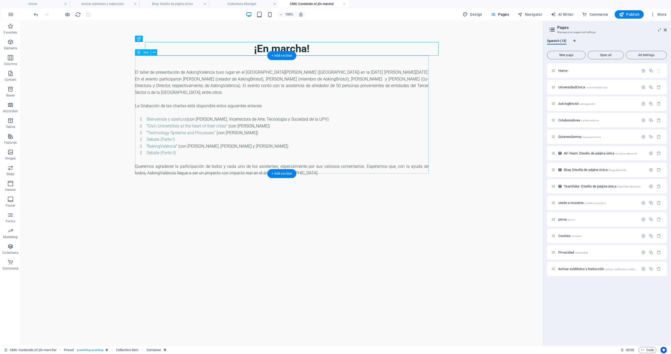
scroll to position [0, 0]
click at [136, 162] on div "El taller de presentación de AskingValència tuvo lugar en el [GEOGRAPHIC_DATA][…" at bounding box center [281, 116] width 293 height 121
click at [135, 163] on div "El taller de presentación de AskingValència tuvo lugar en el [GEOGRAPHIC_DATA][…" at bounding box center [281, 116] width 293 height 121
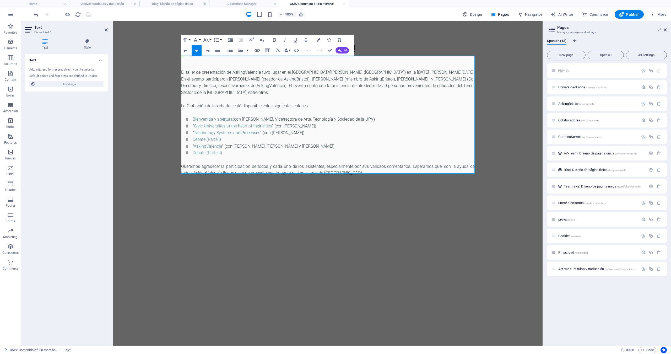
click at [182, 163] on p "Queremos agradecer la participación de todos y cada uno de los asistentes, espe…" at bounding box center [327, 169] width 293 height 13
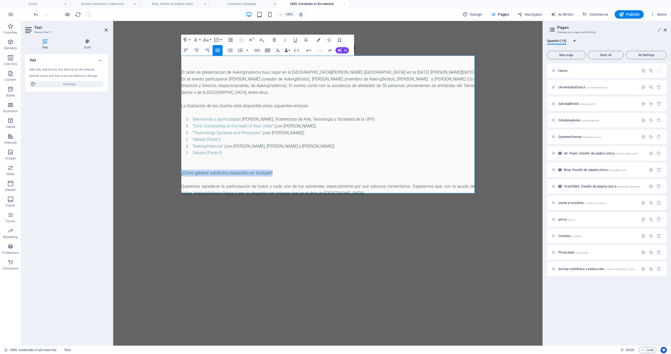
drag, startPoint x: 273, startPoint y: 170, endPoint x: 179, endPoint y: 171, distance: 93.6
click at [179, 171] on div "¡En marcha! El taller de presentación de AskingValència tuvo lugar en el Campus…" at bounding box center [328, 119] width 306 height 196
click at [306, 105] on p "La Grabación de las charlas está disponible enlos siguientes enlaces:" at bounding box center [327, 105] width 293 height 7
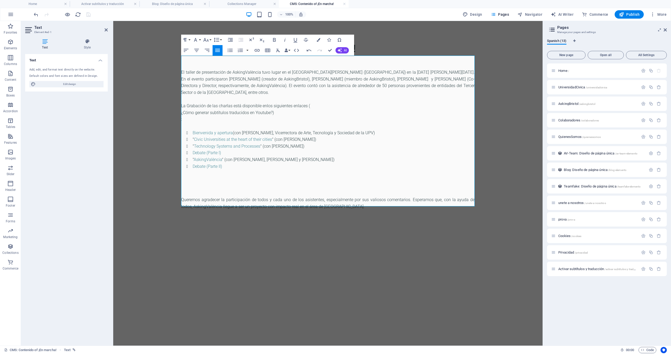
click at [325, 104] on p "La Grabación de las charlas está disponible enlos siguientes enlaces (" at bounding box center [327, 105] width 293 height 7
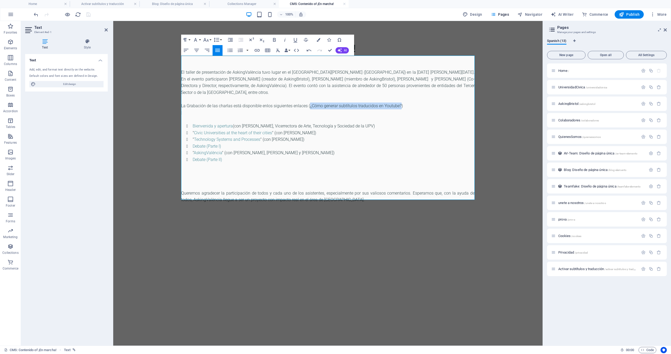
drag, startPoint x: 309, startPoint y: 106, endPoint x: 399, endPoint y: 105, distance: 90.4
click at [399, 105] on p "La Grabación de las charlas está disponible enlos siguientes enlaces (¿Cómo gen…" at bounding box center [327, 105] width 293 height 7
click at [259, 48] on icon "button" at bounding box center [257, 50] width 6 height 6
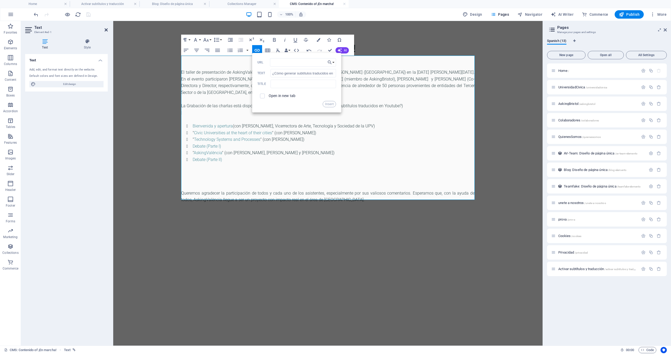
drag, startPoint x: 106, startPoint y: 30, endPoint x: 83, endPoint y: 10, distance: 30.6
click at [106, 30] on icon at bounding box center [106, 30] width 3 height 4
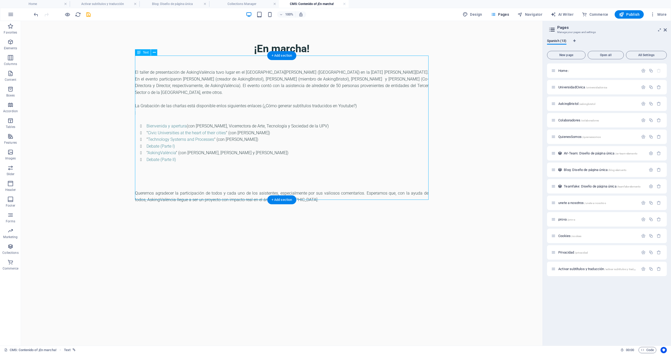
click at [268, 105] on div "El taller de presentación de AskingValència tuvo lugar en el [GEOGRAPHIC_DATA][…" at bounding box center [281, 130] width 293 height 148
click at [265, 104] on div "El taller de presentación de AskingValència tuvo lugar en el [GEOGRAPHIC_DATA][…" at bounding box center [281, 130] width 293 height 148
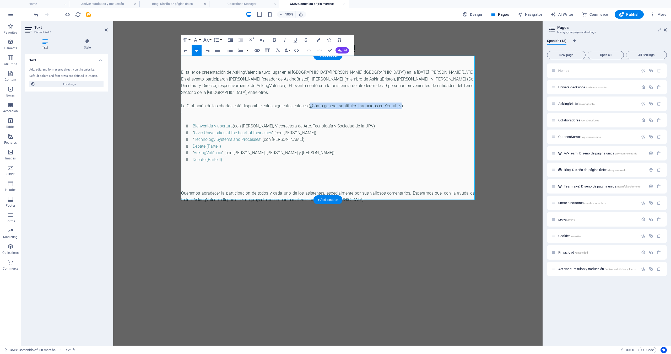
drag, startPoint x: 308, startPoint y: 105, endPoint x: 400, endPoint y: 104, distance: 91.5
click at [400, 104] on p "La Grabación de las charlas está disponible enlos siguientes enlaces (¿Cómo gen…" at bounding box center [327, 105] width 293 height 7
click at [258, 51] on icon "button" at bounding box center [257, 50] width 6 height 6
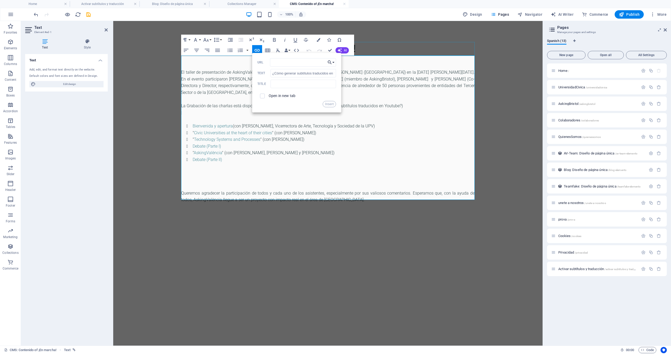
click at [333, 62] on button "Choose Link" at bounding box center [331, 62] width 10 height 8
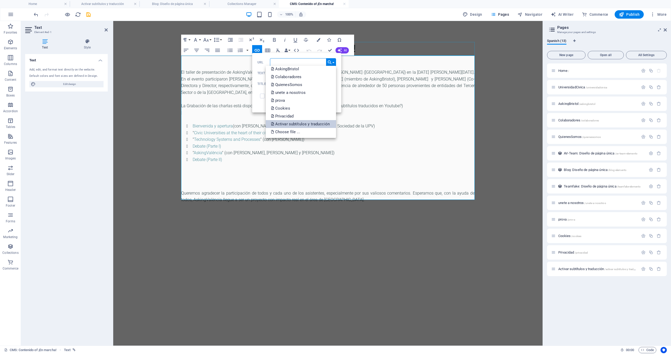
click at [311, 122] on p "Activar subtítulos y traducción" at bounding box center [301, 124] width 60 height 8
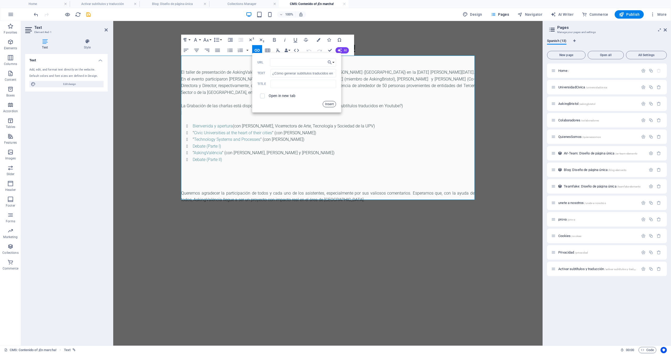
click at [328, 105] on button "Insert" at bounding box center [329, 104] width 13 height 6
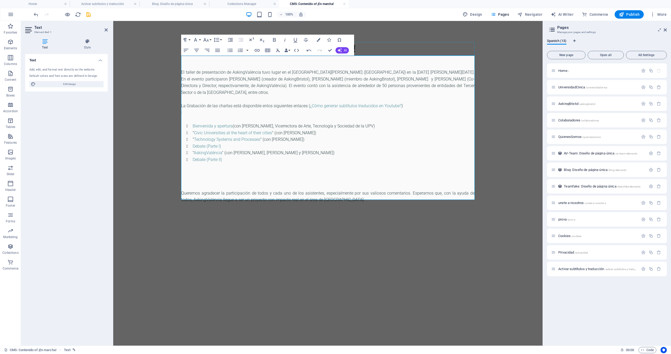
click at [441, 43] on div "¡En marcha!" at bounding box center [327, 49] width 293 height 14
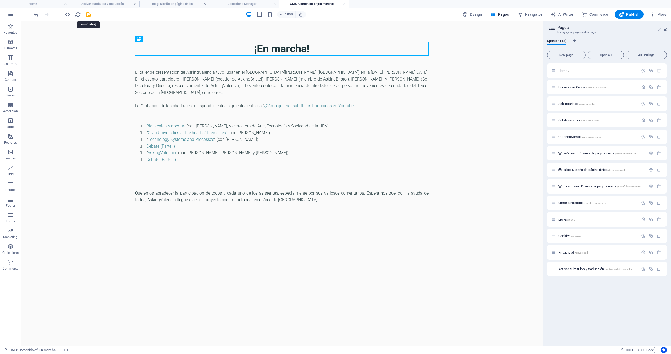
click at [88, 15] on icon "save" at bounding box center [88, 15] width 6 height 6
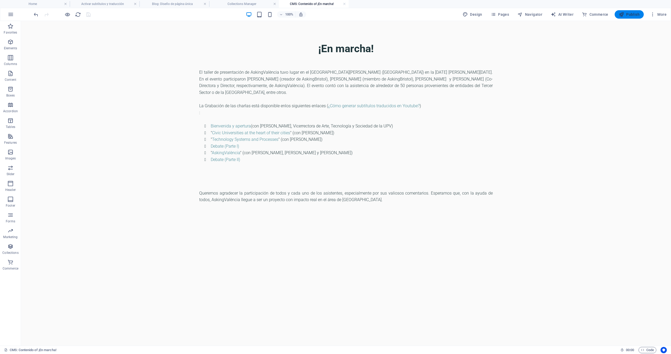
click at [636, 17] on span "Publish" at bounding box center [629, 14] width 21 height 5
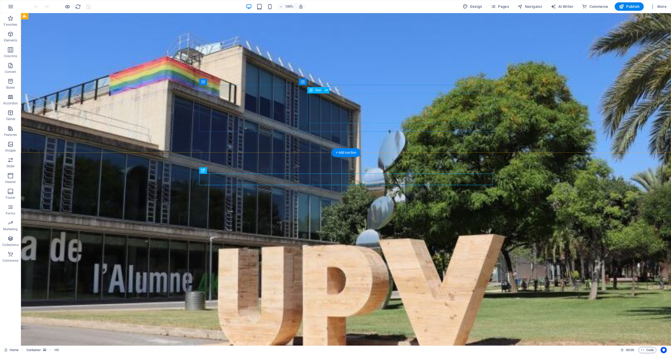
scroll to position [470, 0]
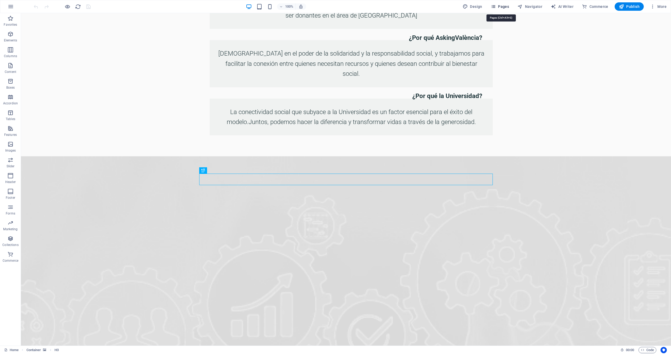
click at [504, 4] on span "Pages" at bounding box center [500, 6] width 18 height 5
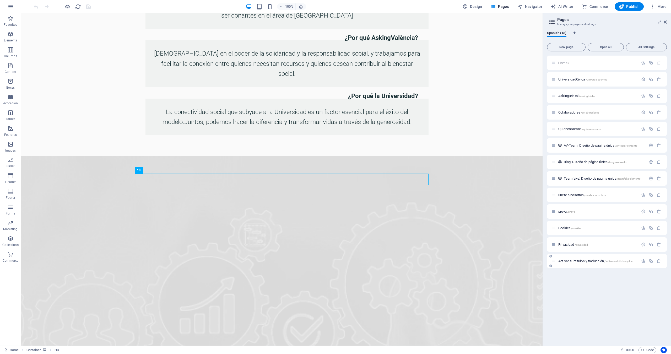
click at [592, 261] on span "Activar subtítulos y traducción /activar-subtitulos-y-traduccion" at bounding box center [599, 261] width 83 height 4
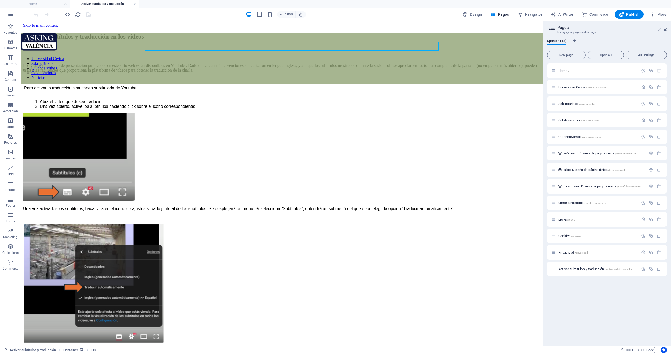
scroll to position [0, 0]
click at [152, 39] on icon at bounding box center [151, 39] width 3 height 6
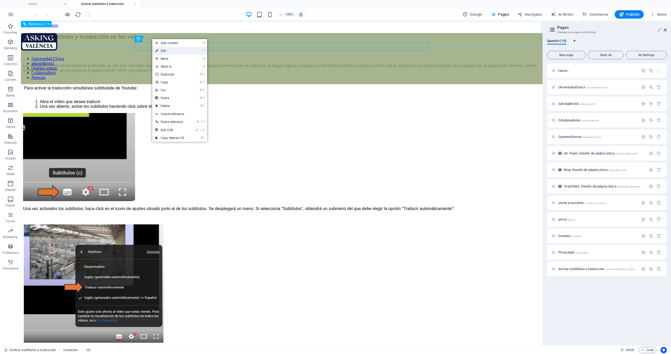
click at [161, 49] on link "⏎ Edit" at bounding box center [169, 51] width 35 height 8
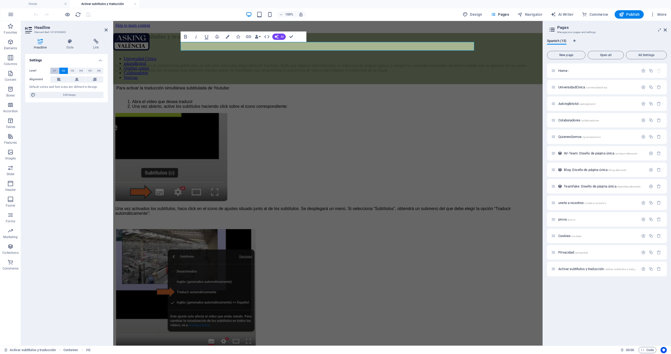
click at [55, 71] on span "H1" at bounding box center [54, 71] width 3 height 6
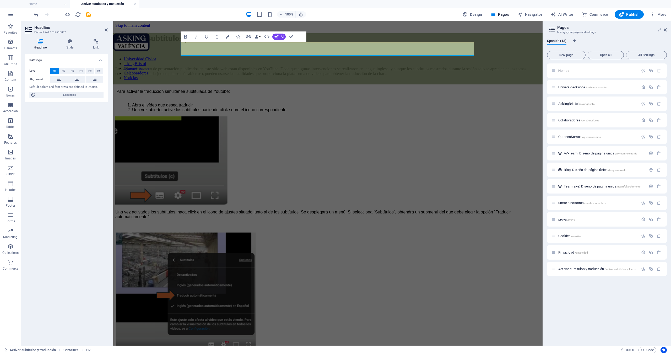
click at [90, 113] on div "Settings Level H1 H2 H3 H4 H5 H6 Alignment Default colors and font sizes are de…" at bounding box center [66, 197] width 83 height 287
click at [147, 26] on div "Reference" at bounding box center [130, 24] width 34 height 7
click at [179, 57] on div "Generar subtítulos y traducción en los vídeos Los vídeos del evento de presenta…" at bounding box center [327, 201] width 425 height 337
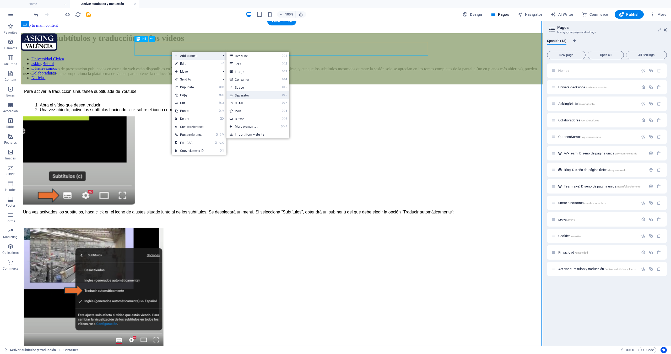
click at [248, 95] on link "⌘ 6 Separator" at bounding box center [247, 95] width 43 height 8
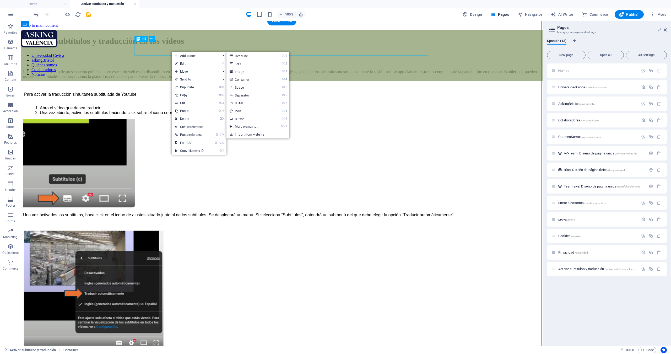
select select "%"
select select "px"
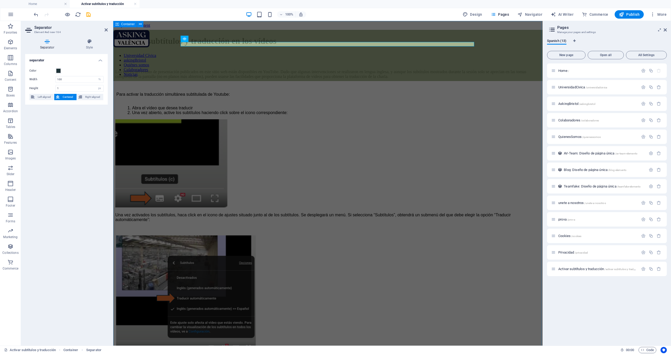
click at [150, 114] on div "Generar subtítulos y traducción en los vídeos Los vídeos del evento de presenta…" at bounding box center [327, 202] width 425 height 344
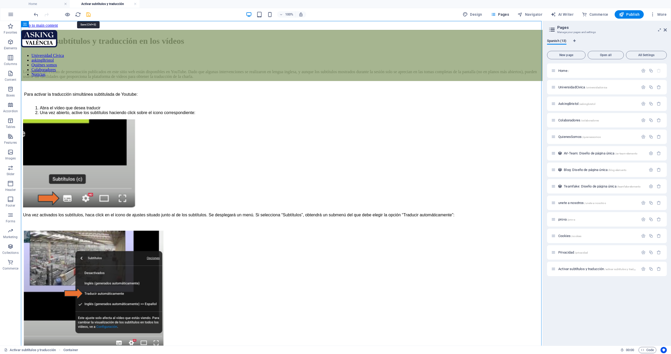
click at [87, 15] on icon "save" at bounding box center [88, 15] width 6 height 6
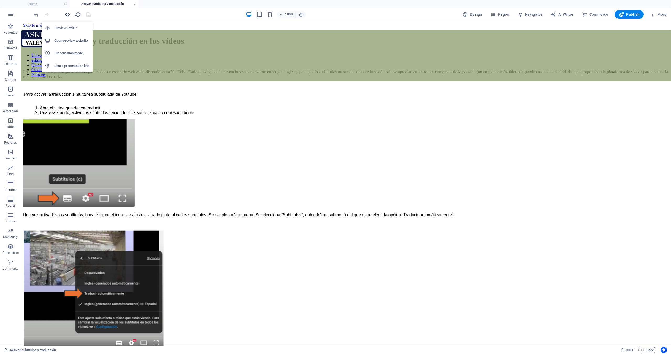
click at [66, 15] on icon "button" at bounding box center [67, 15] width 6 height 6
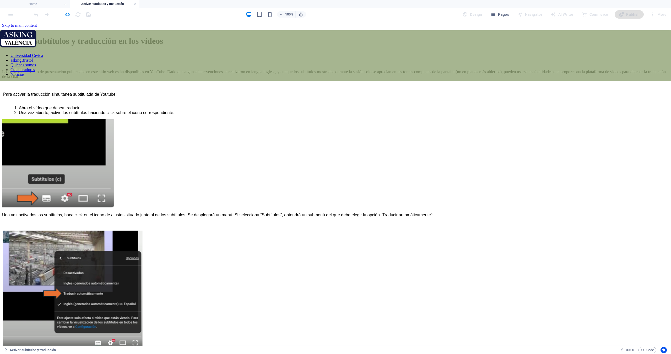
click at [470, 110] on li "Abra el vídeo que desea traducir" at bounding box center [344, 108] width 650 height 5
click at [240, 46] on h1 "Generar subtítulos y traducción en los vídeos" at bounding box center [335, 41] width 667 height 10
click at [233, 46] on h1 "Generar subtítulos y traducción en los vídeos" at bounding box center [335, 41] width 667 height 10
click at [67, 14] on icon "button" at bounding box center [67, 15] width 6 height 6
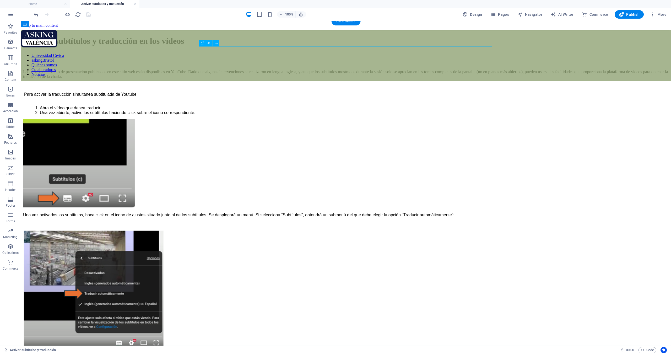
click at [251, 46] on div "Generar subtítulos y traducción en los vídeos" at bounding box center [346, 41] width 646 height 10
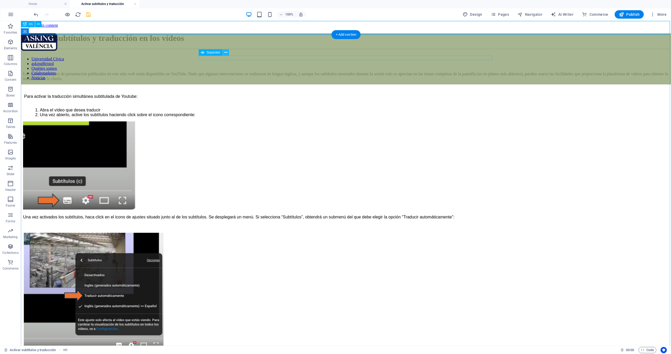
click at [225, 51] on icon at bounding box center [225, 53] width 3 height 6
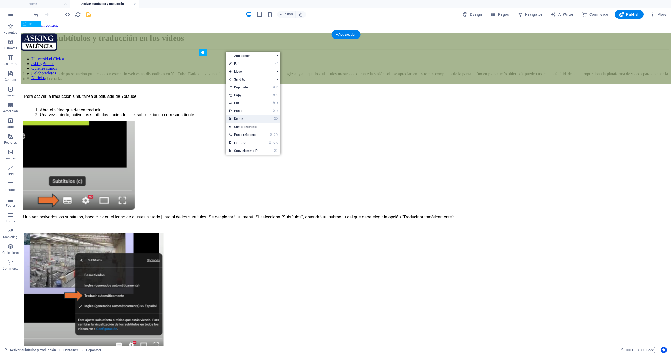
click at [242, 118] on link "⌦ Delete" at bounding box center [243, 119] width 35 height 8
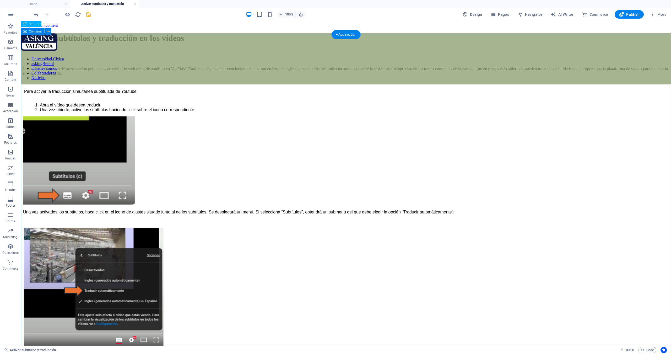
click at [51, 58] on div "Los vídeos del evento de presentación publicados en este sitio web están dispon…" at bounding box center [346, 207] width 646 height 317
click at [39, 24] on icon at bounding box center [38, 24] width 3 height 6
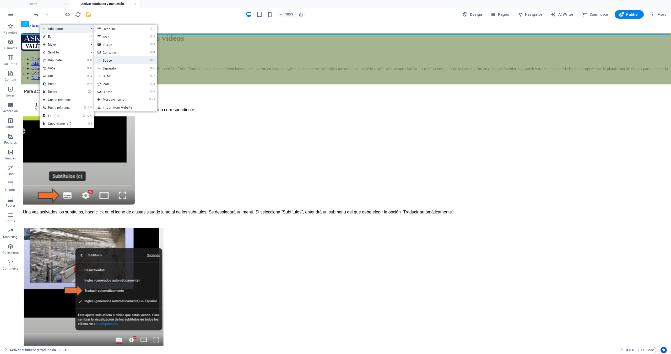
click at [119, 61] on link "⌘ 5 Spacer" at bounding box center [115, 60] width 43 height 8
select select "px"
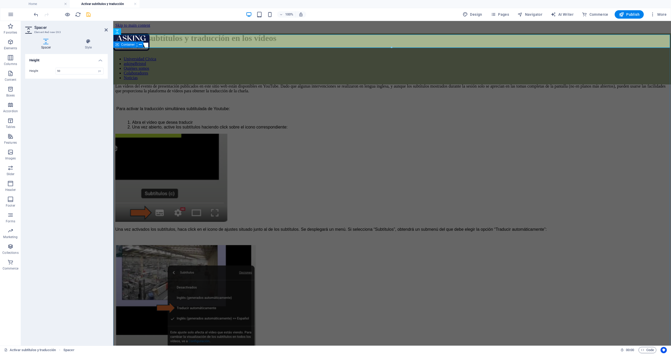
type input "51"
click at [189, 41] on div "Universidad Cívica askingBristol Quiénes somos Colaboradores Noticias" at bounding box center [392, 58] width 558 height 51
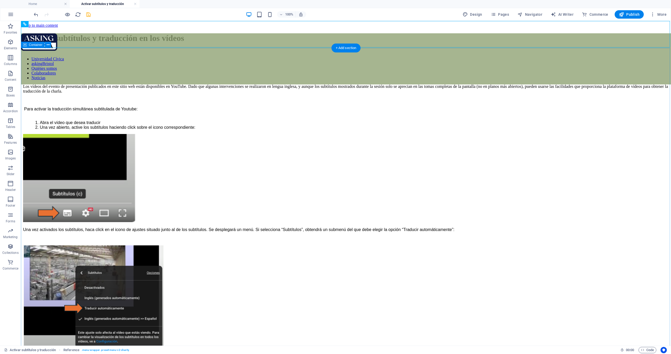
click at [40, 66] on div "Los vídeos del evento de presentación publicados en este sitio web están dispon…" at bounding box center [346, 224] width 646 height 317
click at [52, 40] on div "Universidad Cívica askingBristol Quiénes somos Colaboradores Noticias" at bounding box center [346, 58] width 650 height 51
click at [52, 42] on div "Universidad Cívica askingBristol Quiénes somos Colaboradores Noticias" at bounding box center [346, 58] width 650 height 51
click at [48, 24] on icon at bounding box center [48, 24] width 3 height 6
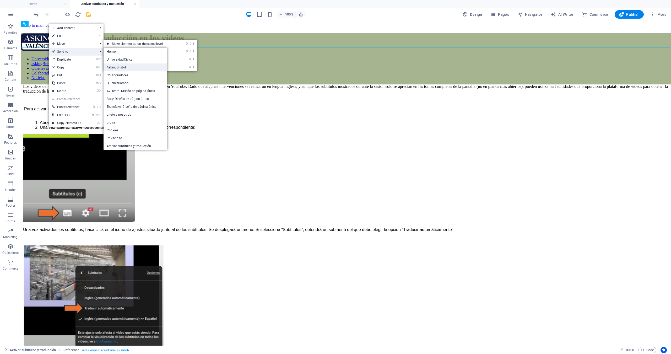
click at [120, 66] on link "AskingBristol" at bounding box center [135, 67] width 63 height 8
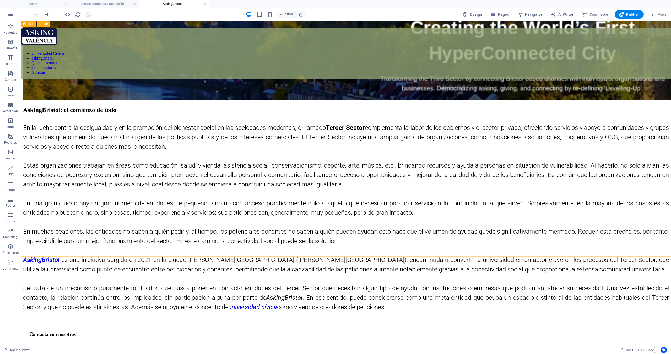
scroll to position [156, 0]
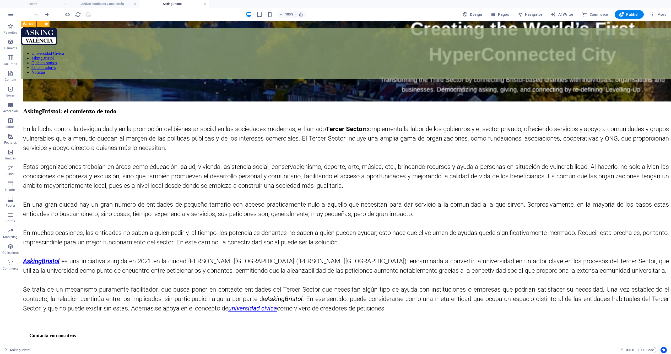
click at [89, 108] on div "AskingBristol: el comienzo de todo En la lucha contra la desigualdad y en la pr…" at bounding box center [346, 210] width 646 height 205
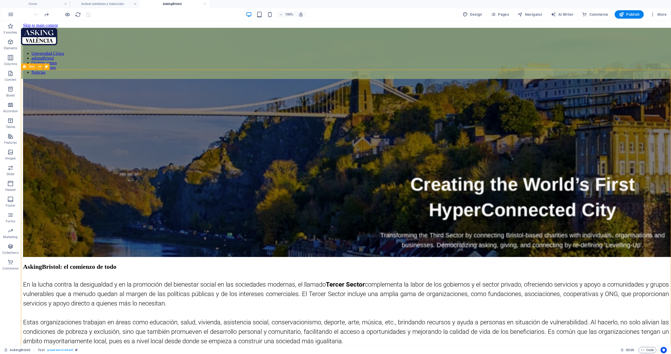
scroll to position [0, 0]
click at [115, 4] on h4 "Activar subtítulos y traducción" at bounding box center [105, 4] width 70 height 6
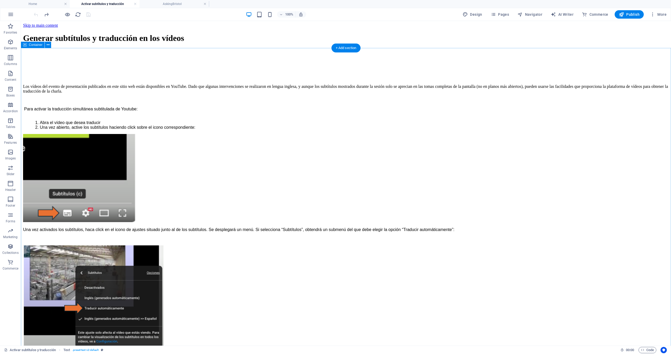
click at [107, 101] on div "Los vídeos del evento de presentación publicados en este sitio web están dispon…" at bounding box center [346, 224] width 646 height 317
click at [78, 17] on icon "reload" at bounding box center [78, 15] width 6 height 6
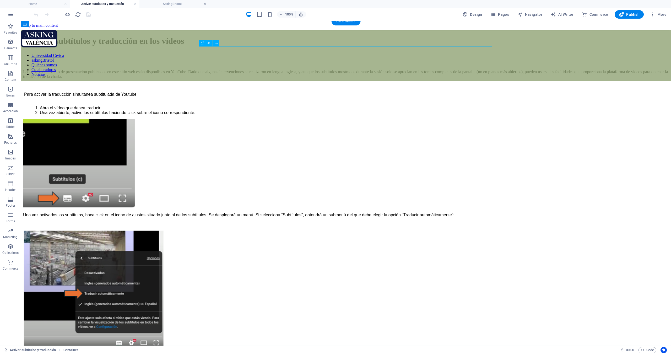
click at [219, 46] on div "Generar subtítulos y traducción en los vídeos" at bounding box center [346, 41] width 646 height 10
click at [215, 44] on icon at bounding box center [216, 44] width 3 height 6
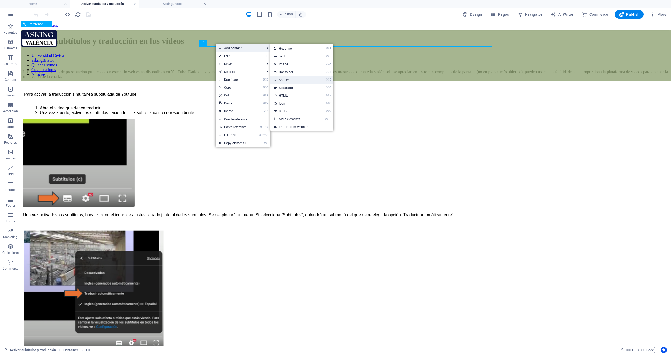
click at [291, 79] on link "⌘ 5 Spacer" at bounding box center [291, 80] width 43 height 8
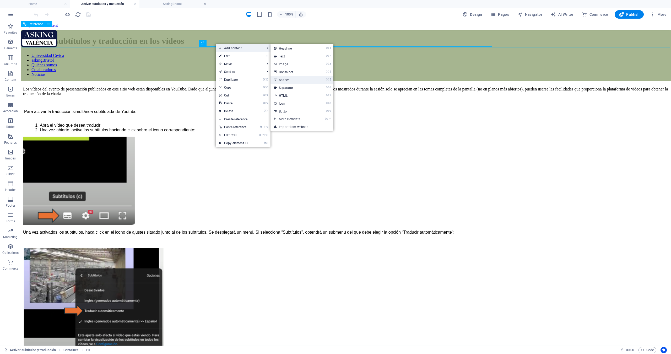
select select "px"
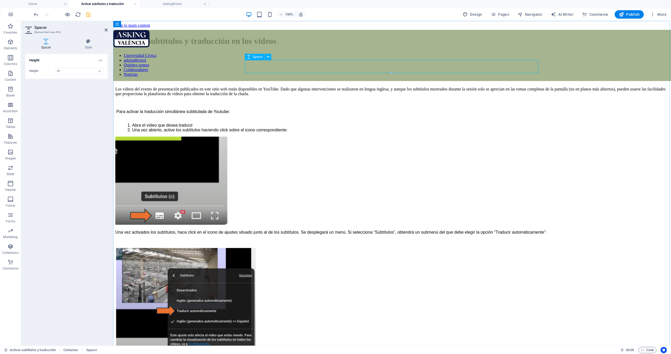
type input "52"
click at [287, 65] on div at bounding box center [391, 59] width 553 height 14
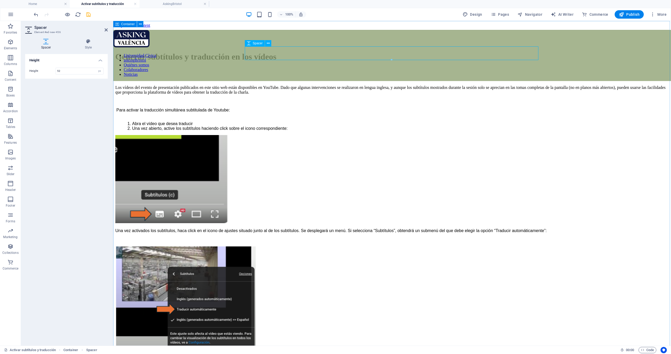
click at [221, 128] on div "Generar subtítulos y traducción en los vídeos Los vídeos del evento de presenta…" at bounding box center [391, 207] width 553 height 355
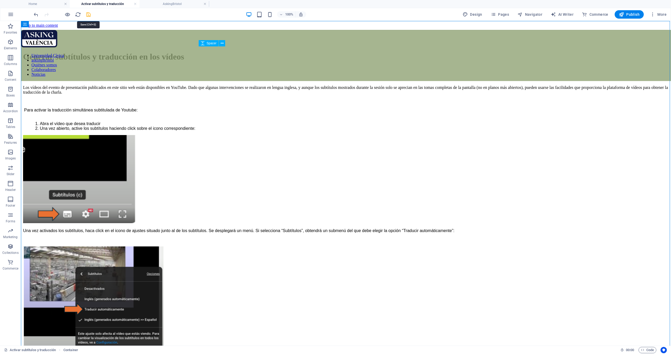
click at [87, 13] on icon "save" at bounding box center [88, 15] width 6 height 6
click at [638, 14] on span "Publish" at bounding box center [629, 14] width 21 height 5
